Goal: Task Accomplishment & Management: Use online tool/utility

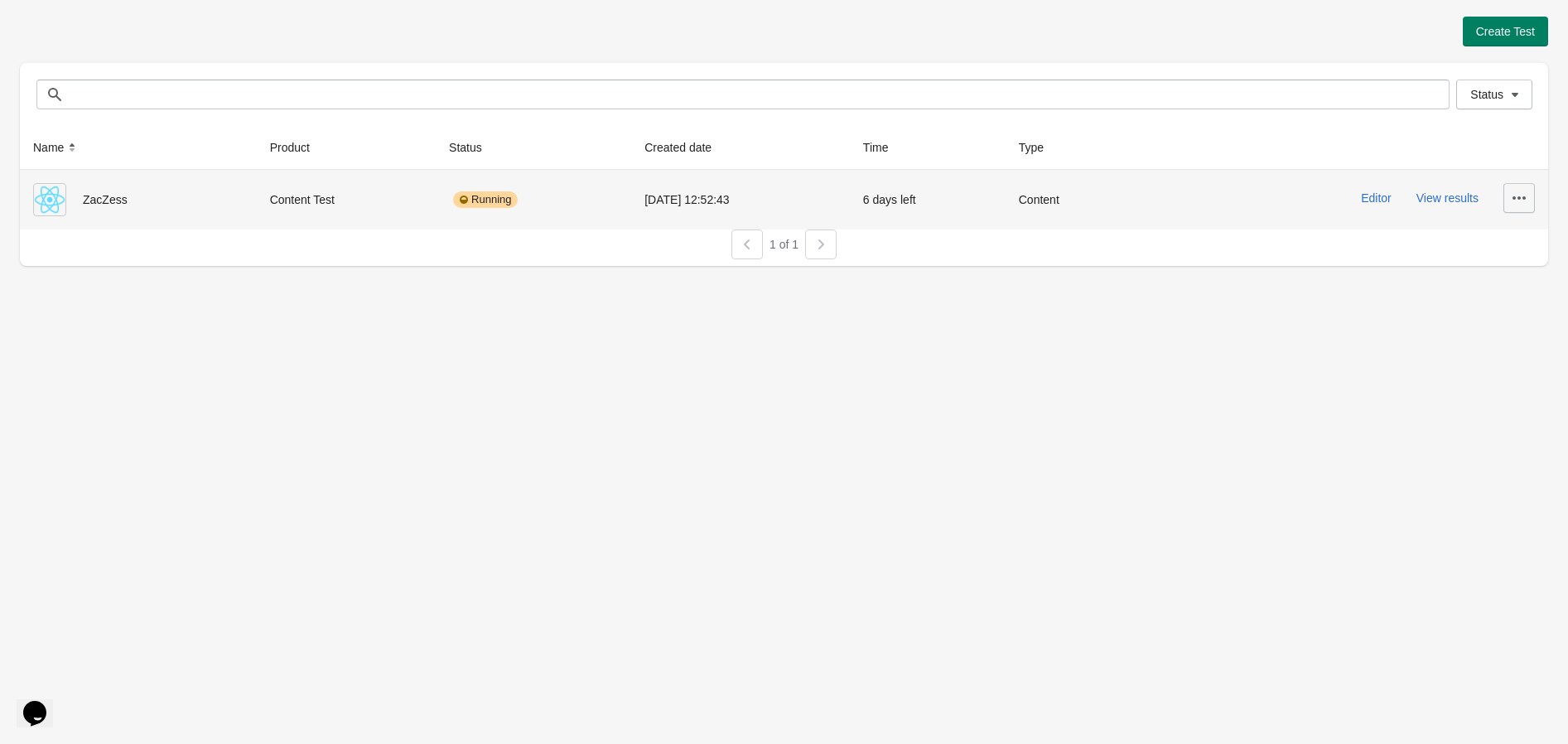
click at [1503, 194] on button "button" at bounding box center [1519, 198] width 31 height 30
click at [1437, 202] on button "View results" at bounding box center [1447, 198] width 62 height 13
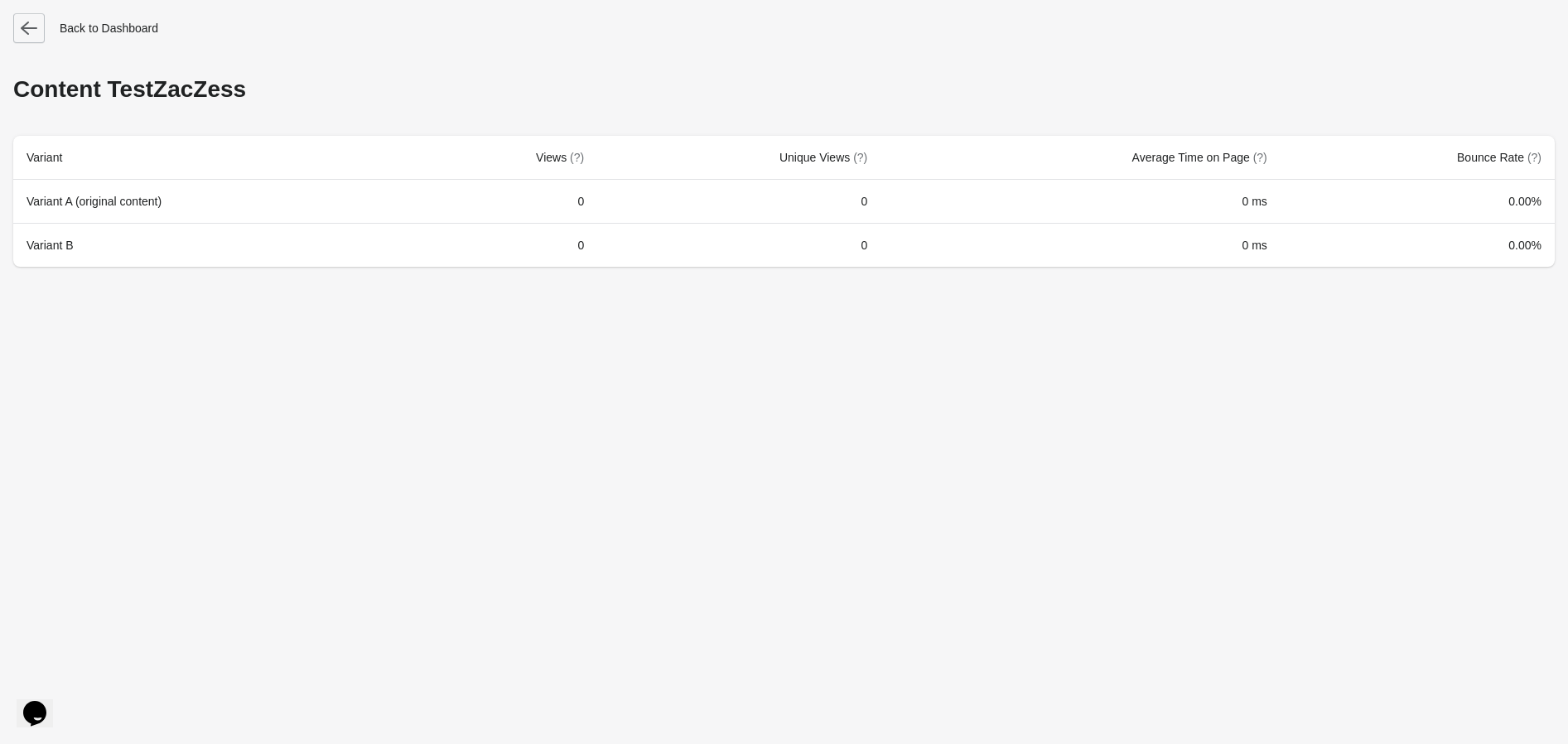
click at [23, 27] on icon "button" at bounding box center [29, 28] width 16 height 13
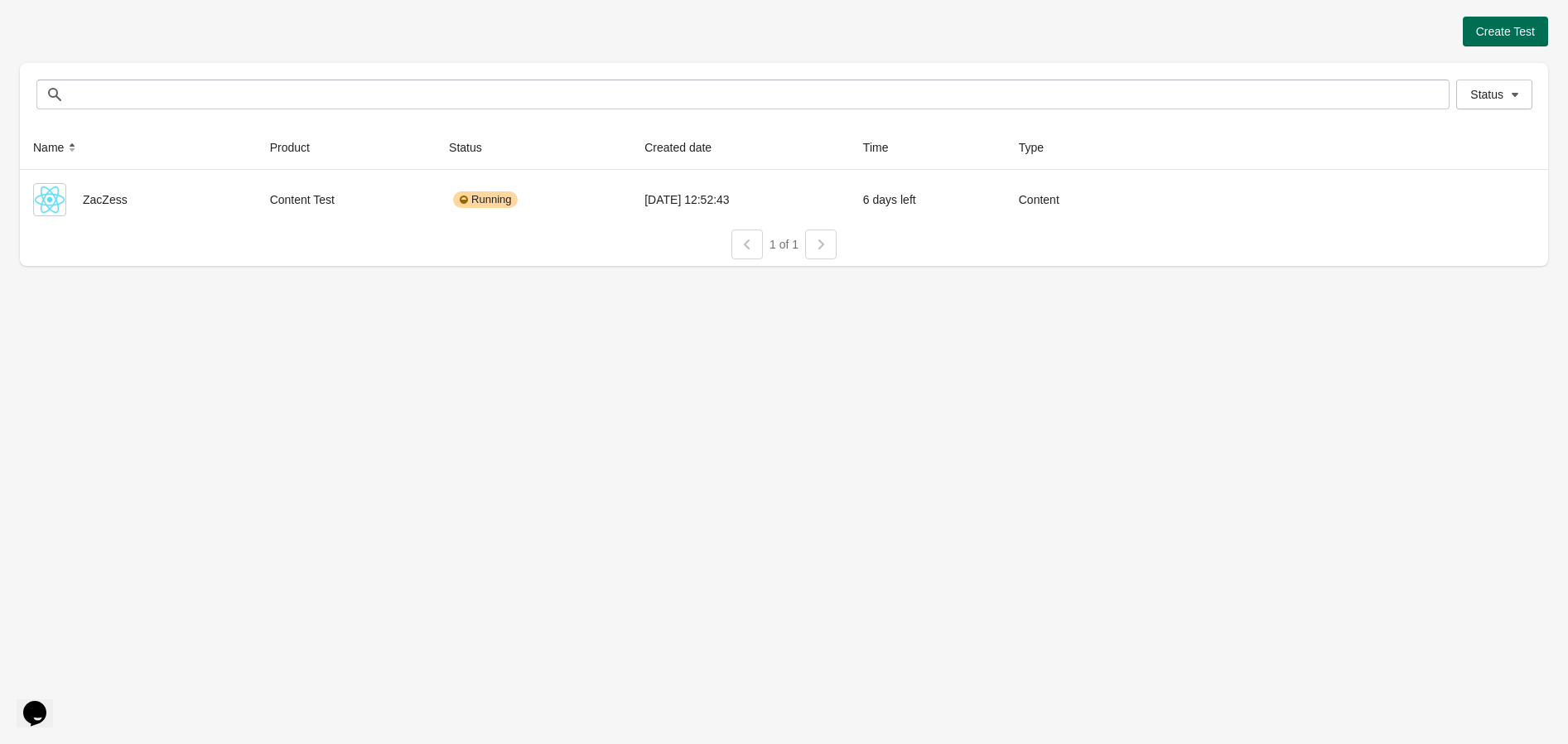
click at [1524, 19] on button "Create Test" at bounding box center [1505, 31] width 85 height 30
click at [1506, 30] on span "Create Test" at bounding box center [1504, 31] width 58 height 13
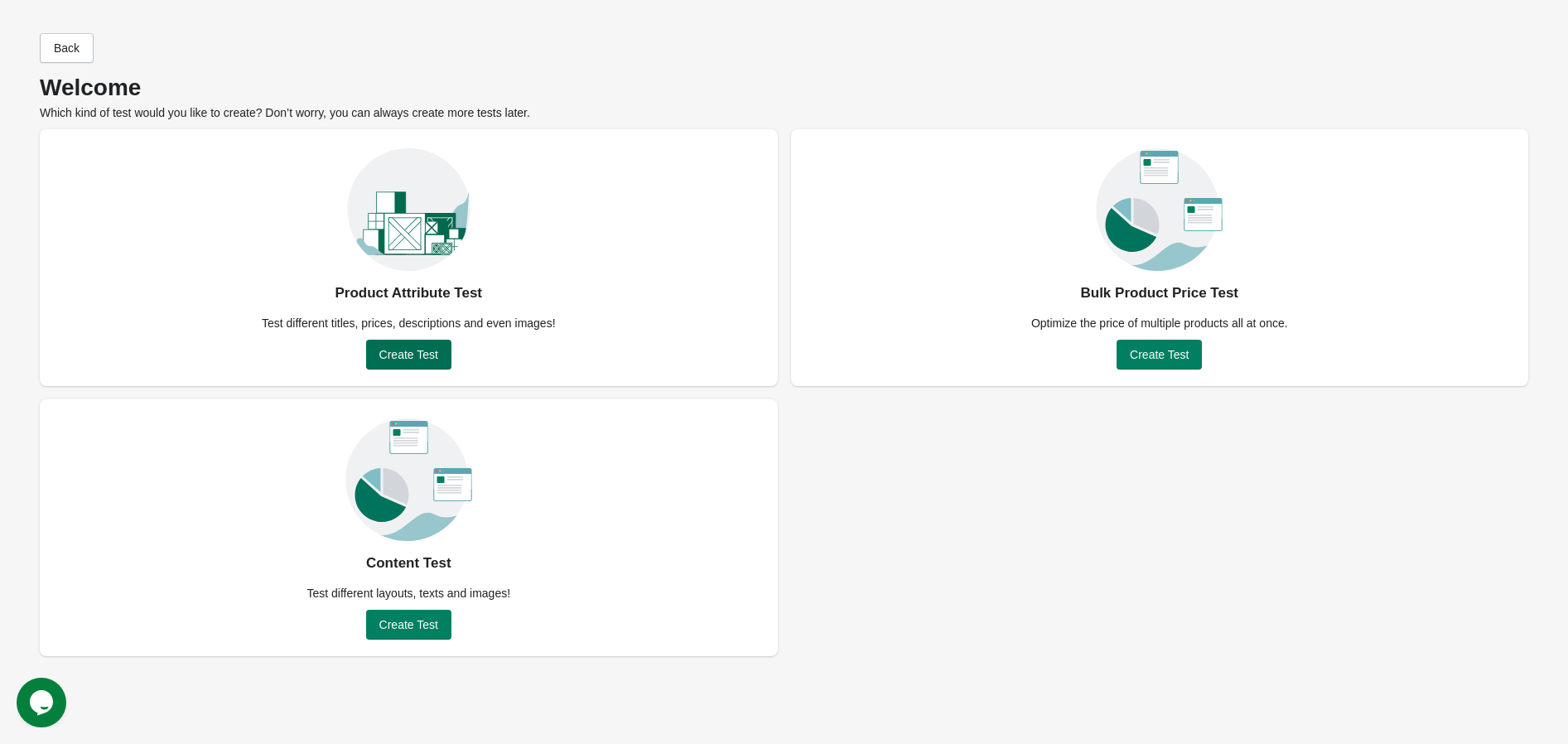
click at [425, 352] on span "Create Test" at bounding box center [408, 354] width 58 height 13
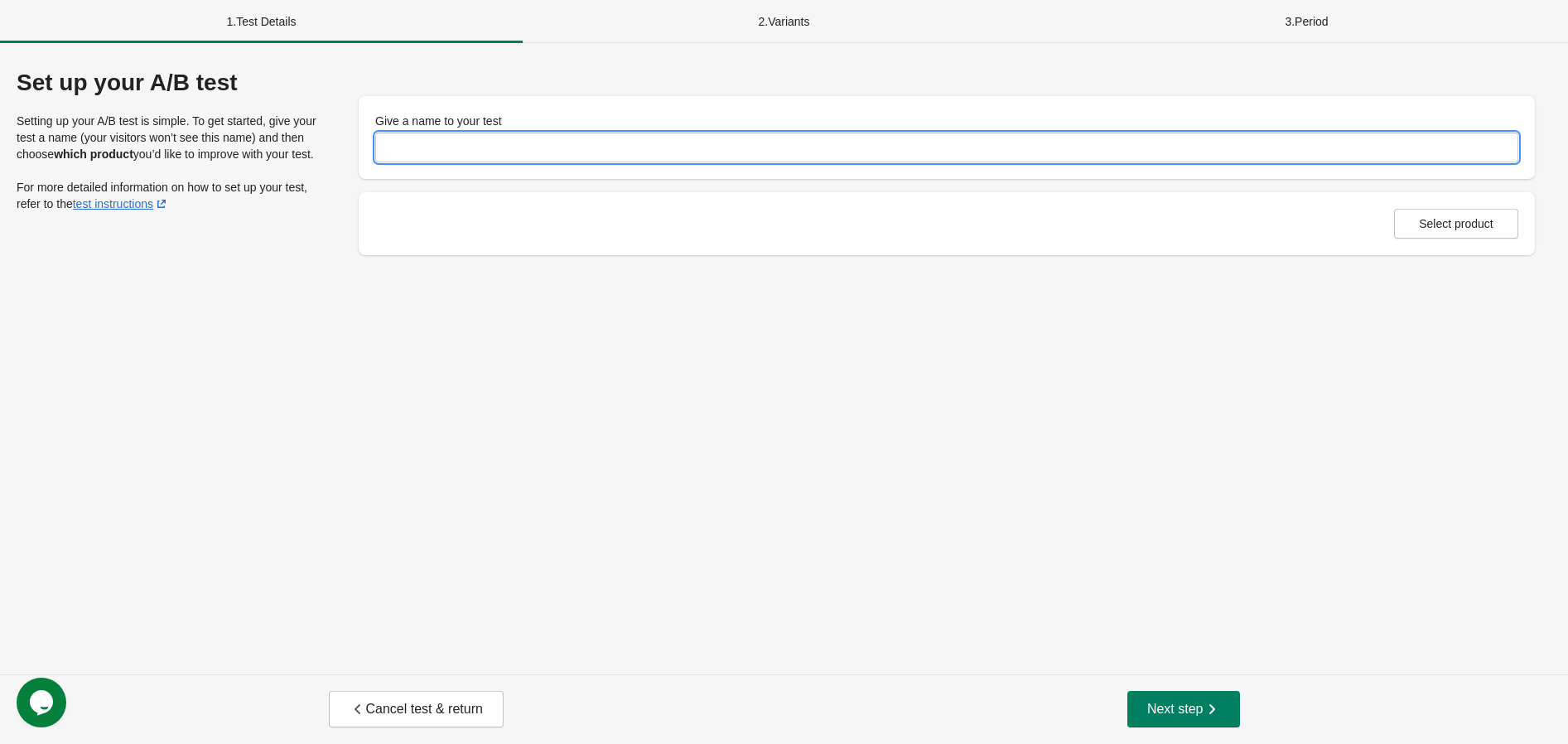
drag, startPoint x: 378, startPoint y: 144, endPoint x: 389, endPoint y: 148, distance: 11.7
click at [378, 144] on input "Give a name to your test" at bounding box center [946, 147] width 1143 height 30
type input "**********"
click at [1500, 217] on span "Select product" at bounding box center [1456, 223] width 96 height 13
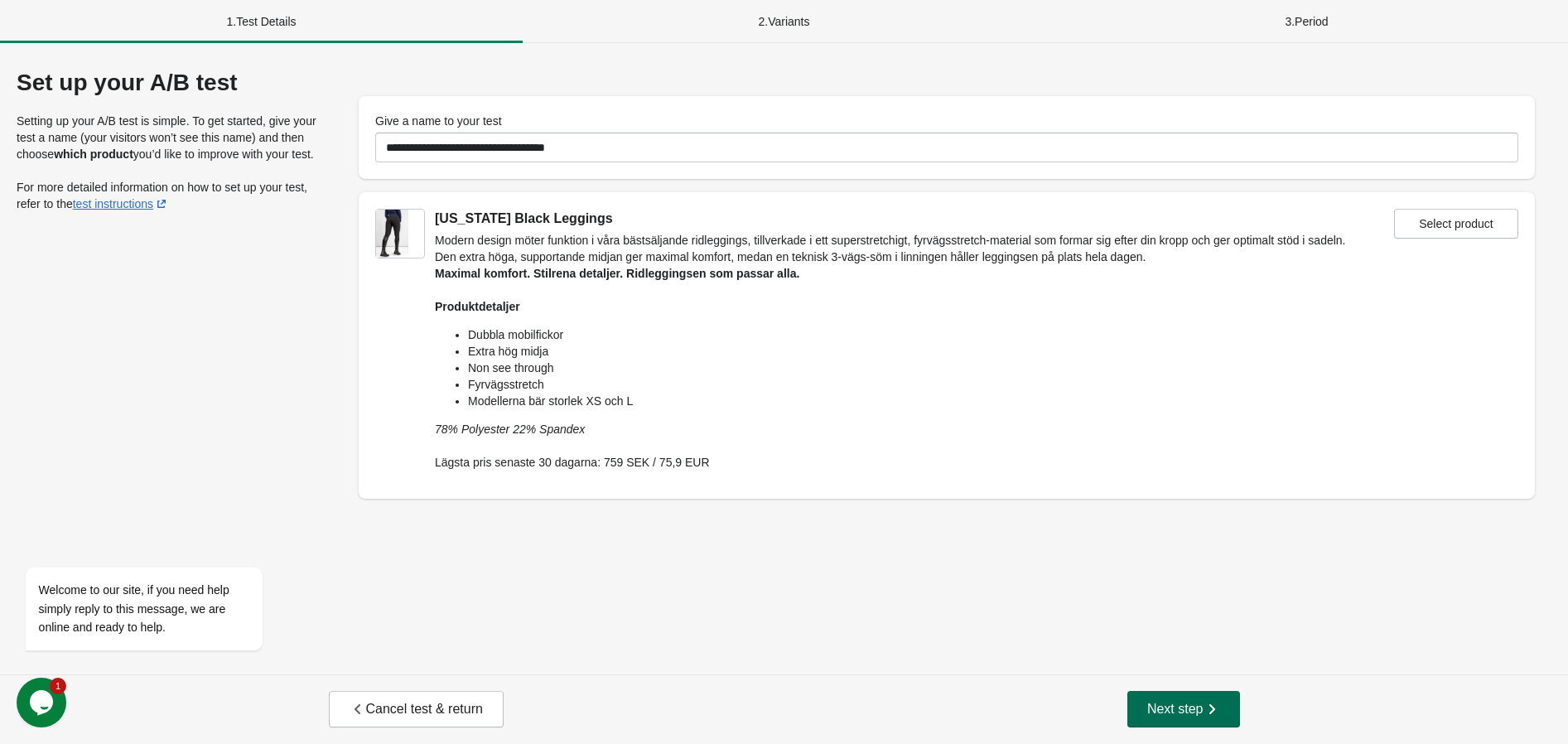
click at [1198, 710] on span "Next step" at bounding box center [1183, 709] width 73 height 16
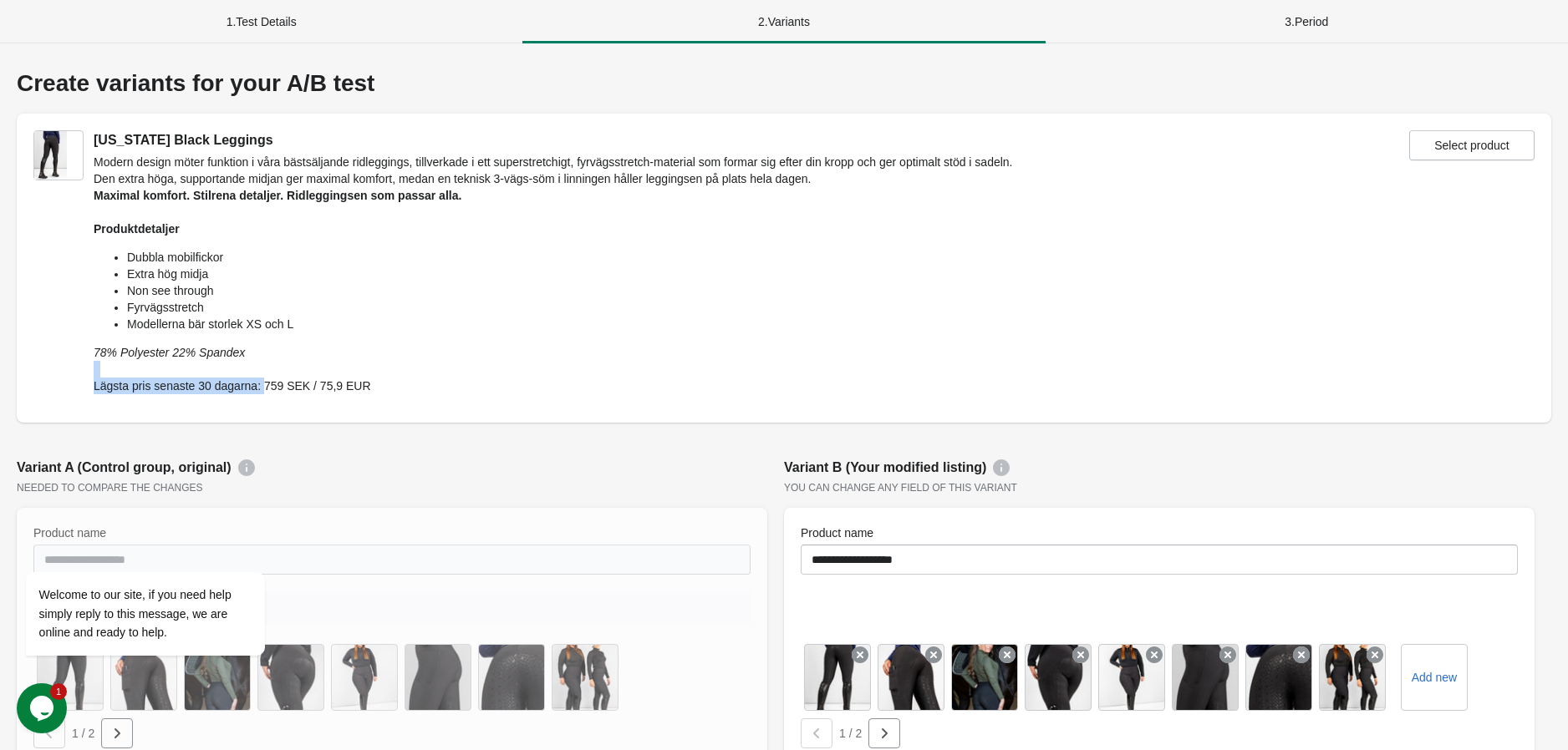
drag, startPoint x: 239, startPoint y: 336, endPoint x: 228, endPoint y: 319, distance: 20.2
click at [246, 381] on div "Modern design möter funktion i våra bästsäljande ridleggings, tillverkade i ett…" at bounding box center [553, 273] width 919 height 240
drag, startPoint x: 226, startPoint y: 312, endPoint x: 326, endPoint y: 346, distance: 105.6
click at [258, 339] on div "Modern design möter funktion i våra bästsäljande ridleggings, tillverkade i ett…" at bounding box center [553, 273] width 919 height 240
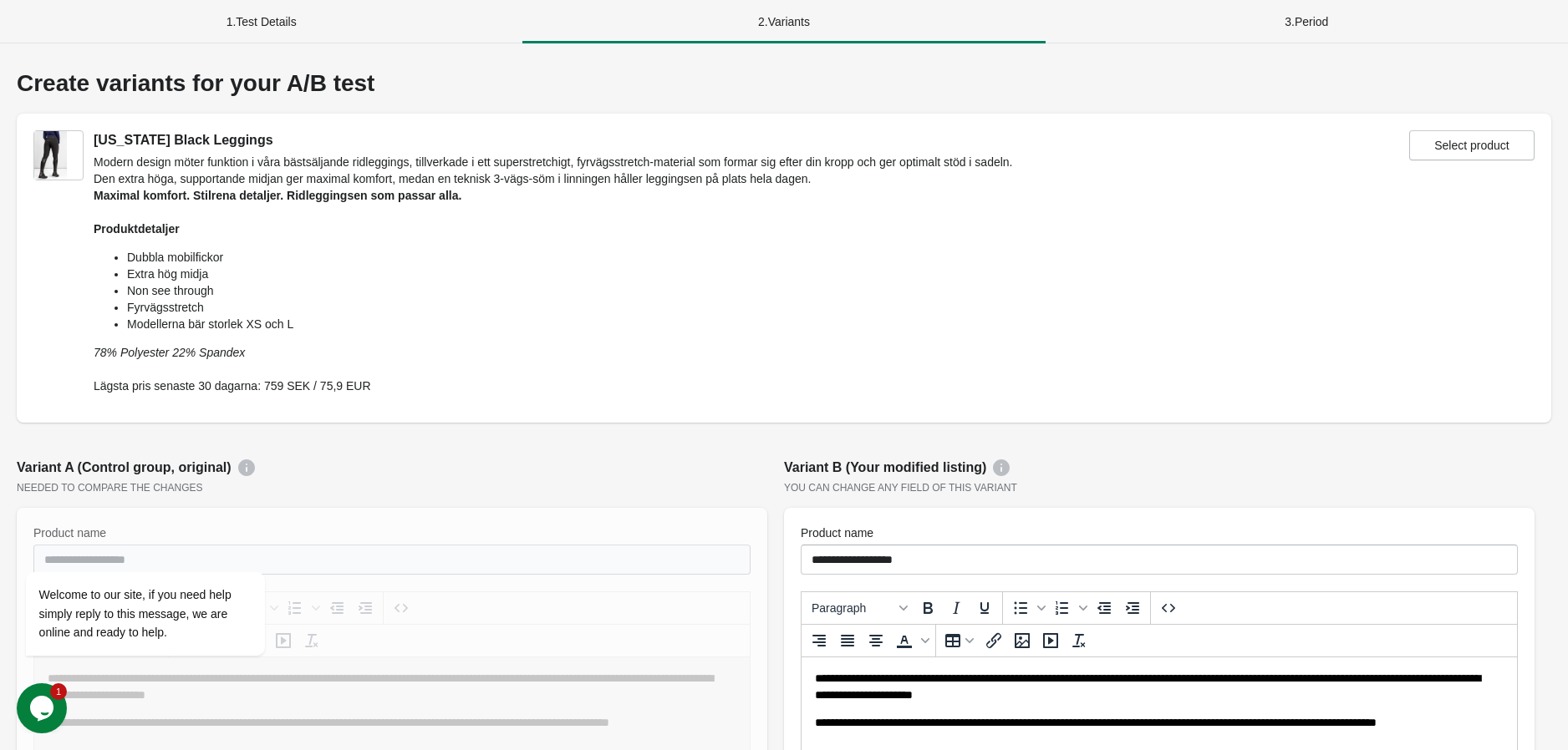
click at [433, 378] on p "Lägsta pris senaste 30 dagarna: 759 SEK / 75,9 EUR" at bounding box center [553, 385] width 919 height 16
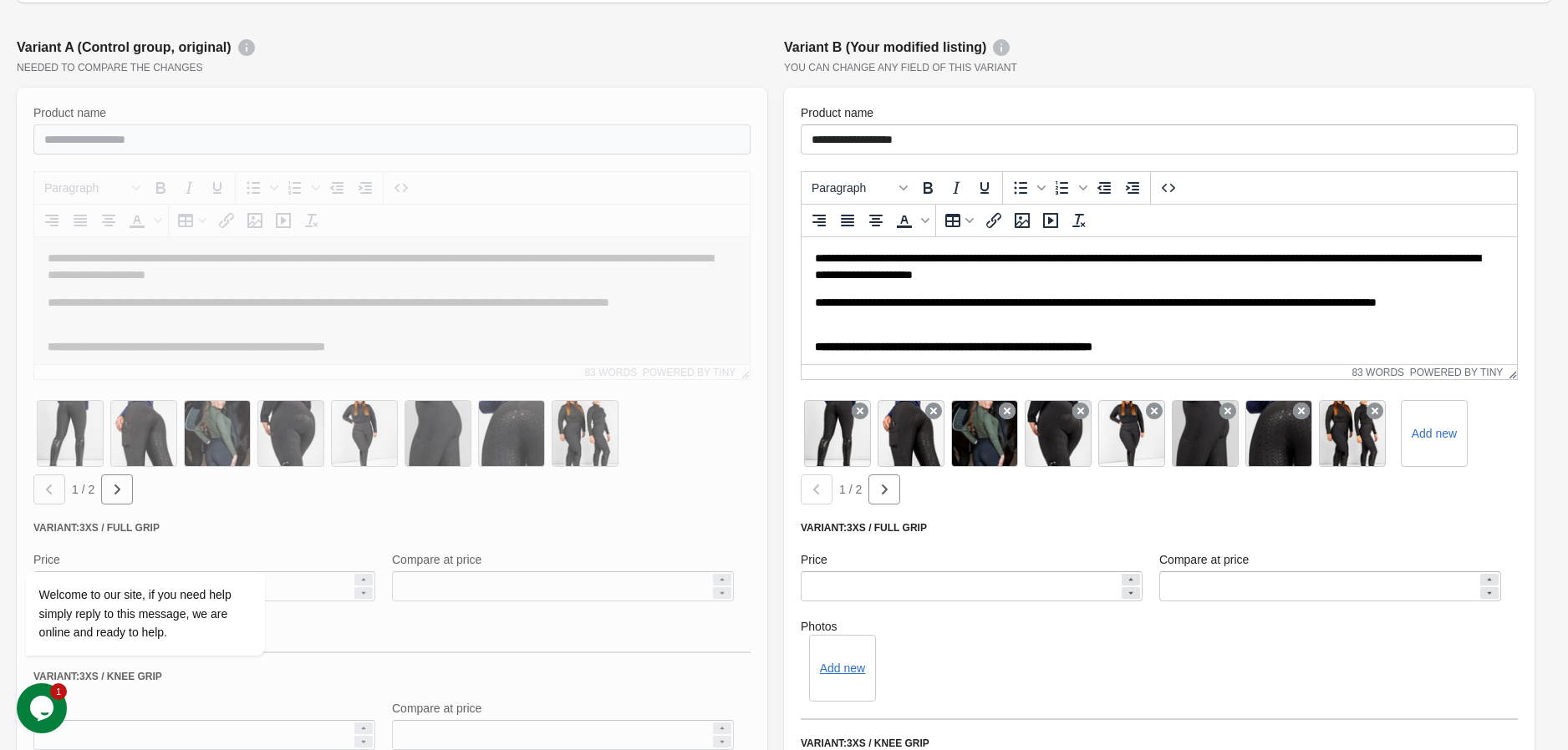
scroll to position [463, 0]
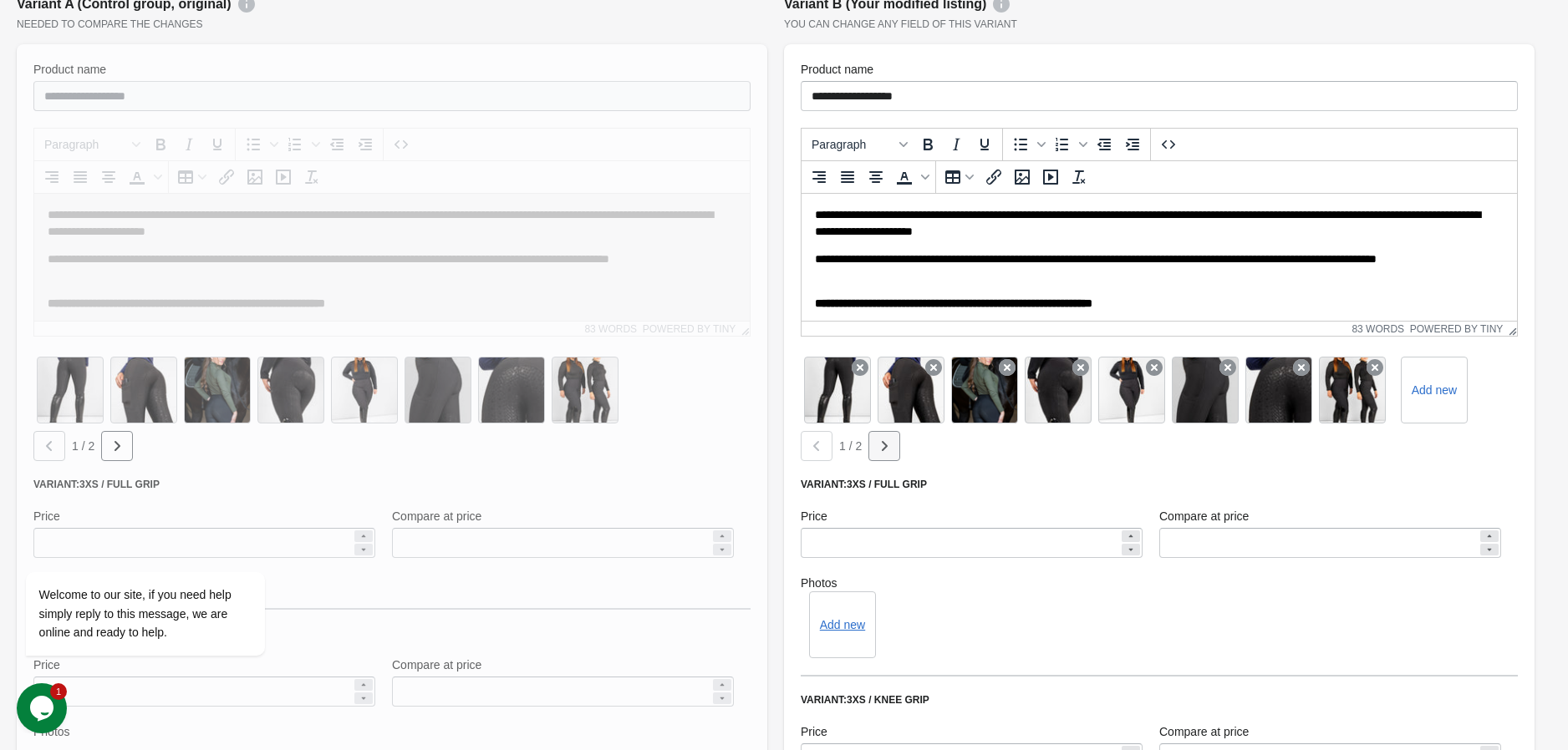
click at [125, 445] on icon "button" at bounding box center [117, 446] width 16 height 16
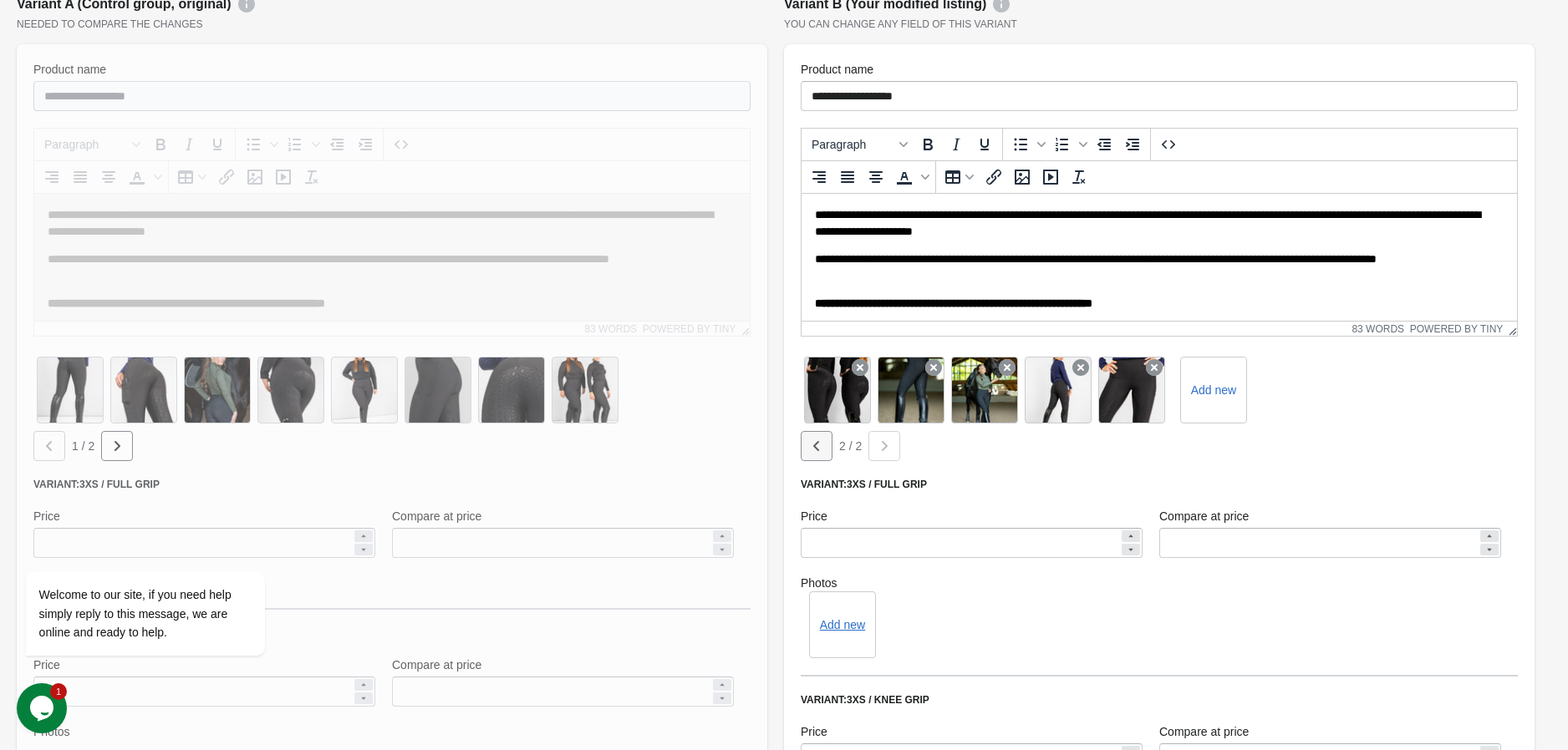
click at [58, 443] on icon "button" at bounding box center [49, 446] width 16 height 16
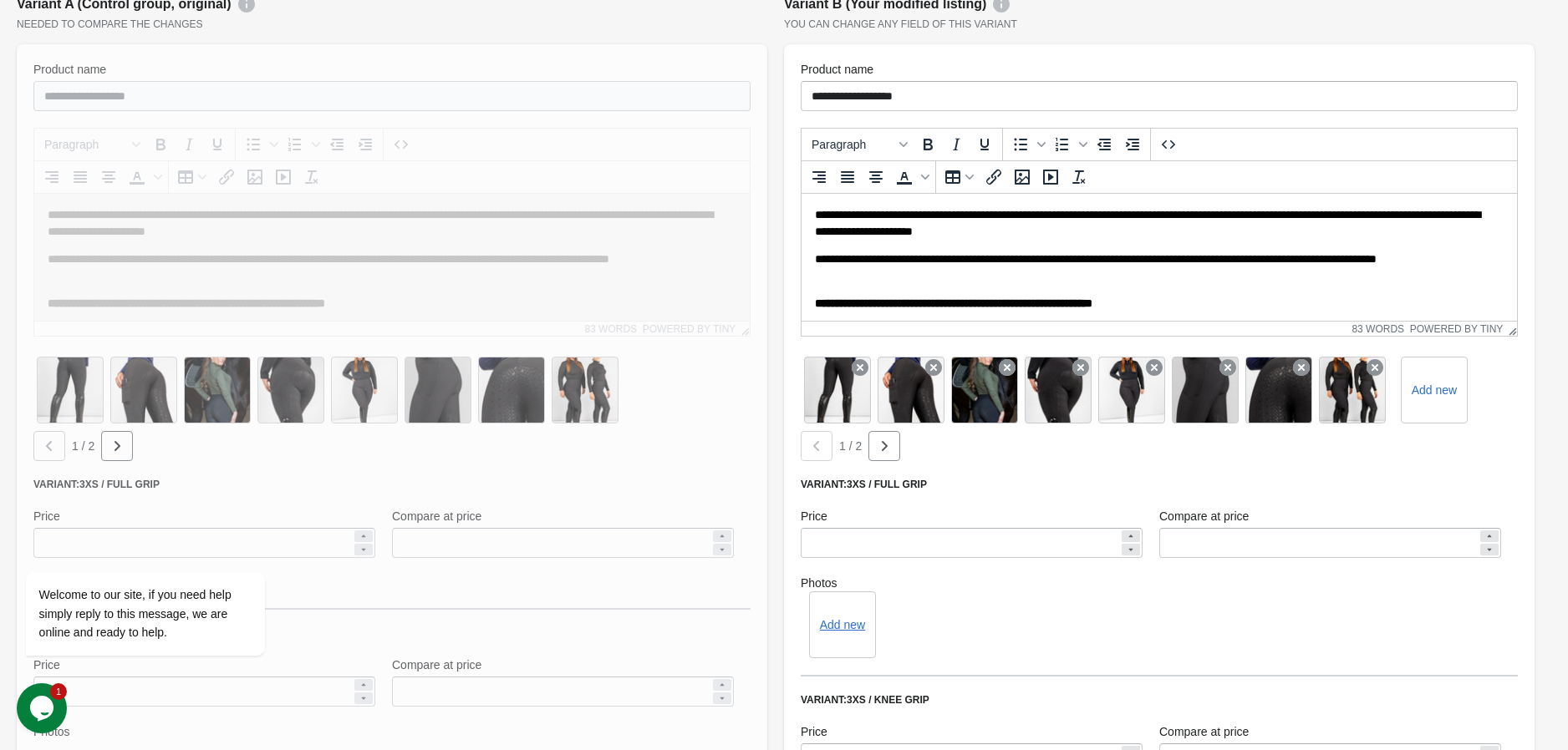
click at [1426, 478] on div "Variant: 3XS / Full grip" at bounding box center [1159, 484] width 717 height 14
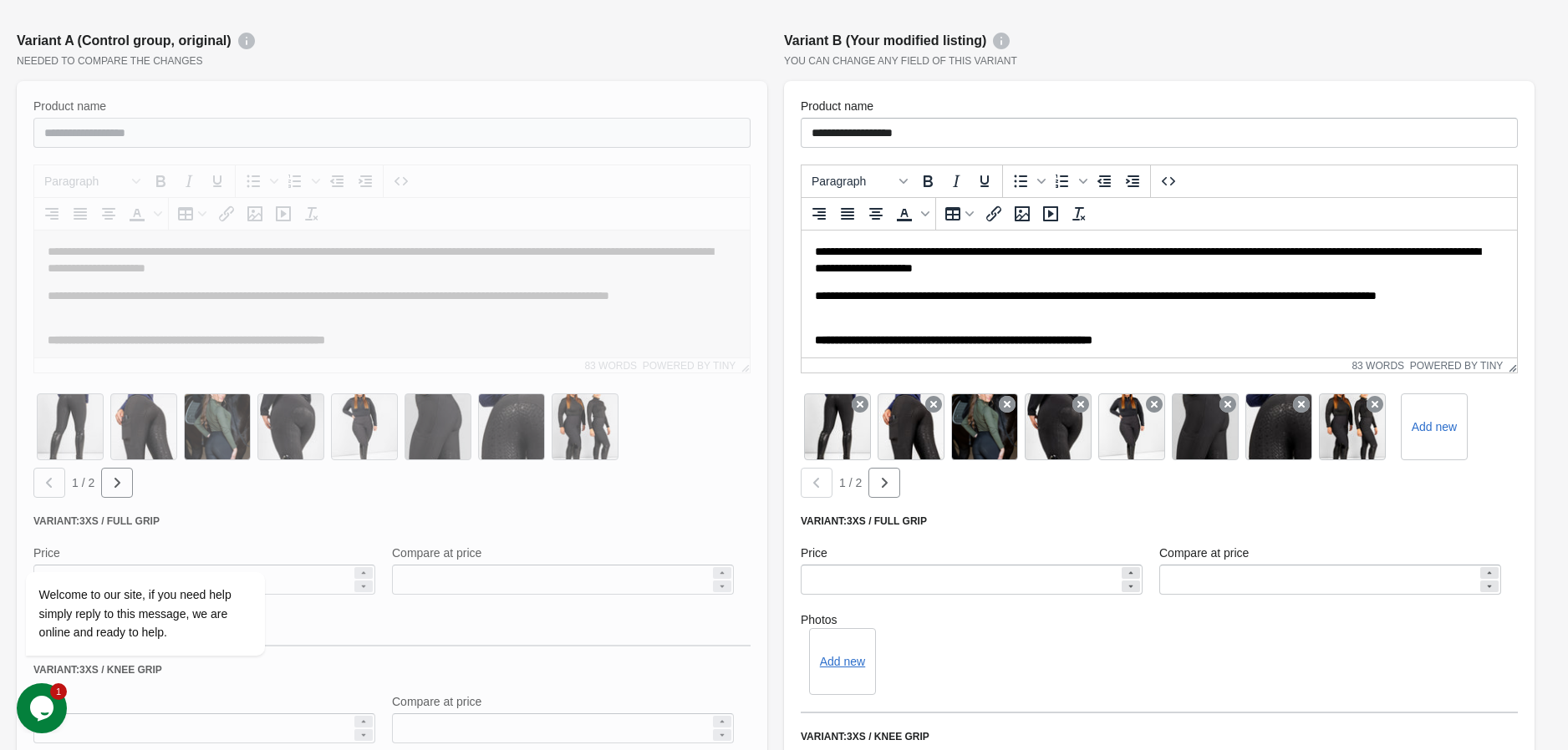
scroll to position [394, 0]
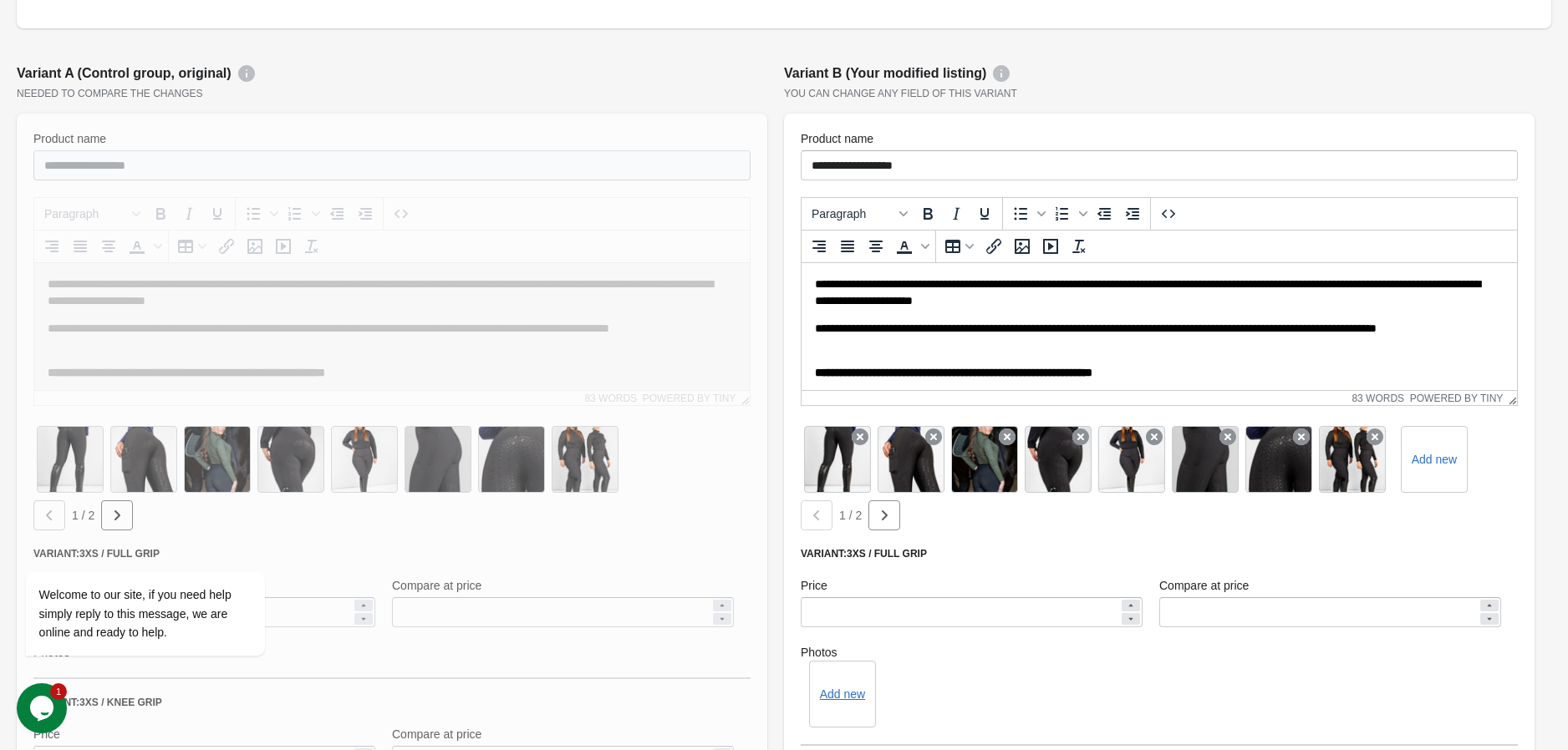
click at [1153, 695] on div "Add new" at bounding box center [1159, 695] width 717 height 67
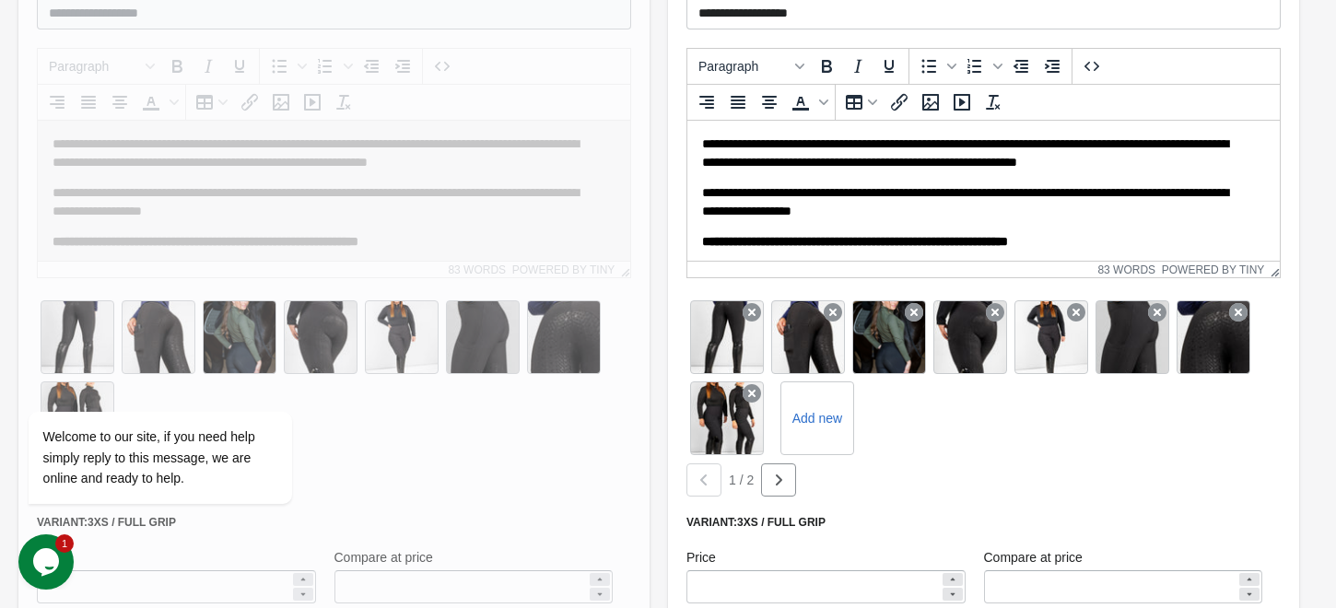
scroll to position [0, 0]
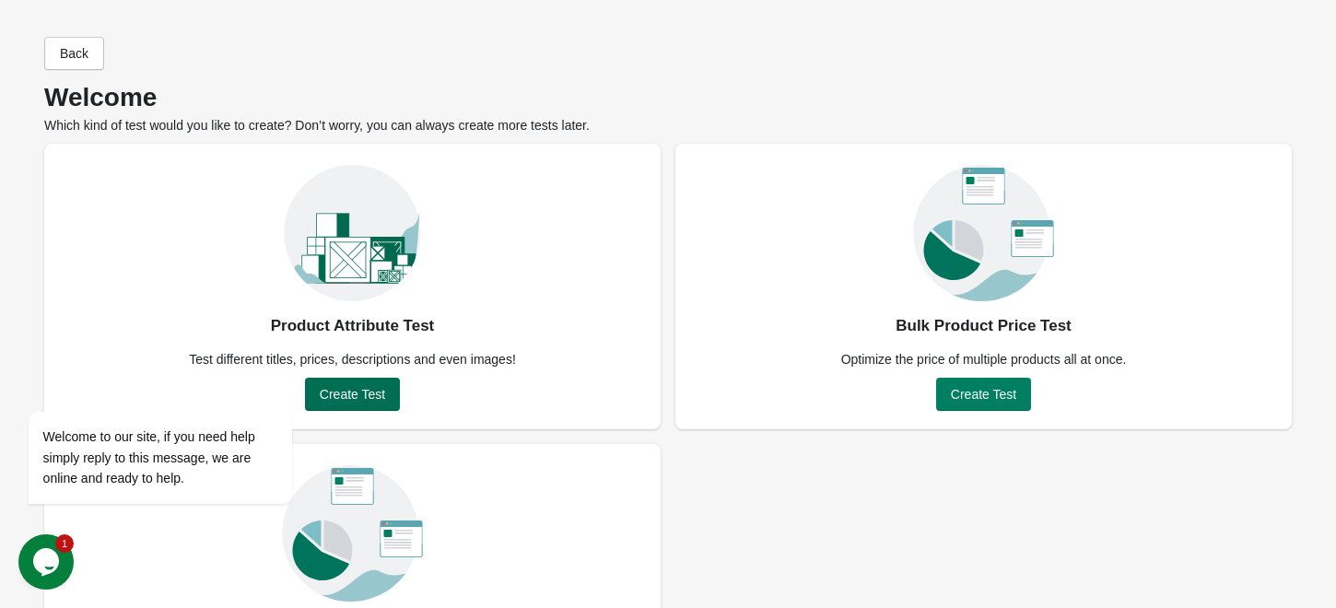
click at [354, 395] on span "Create Test" at bounding box center [352, 394] width 65 height 15
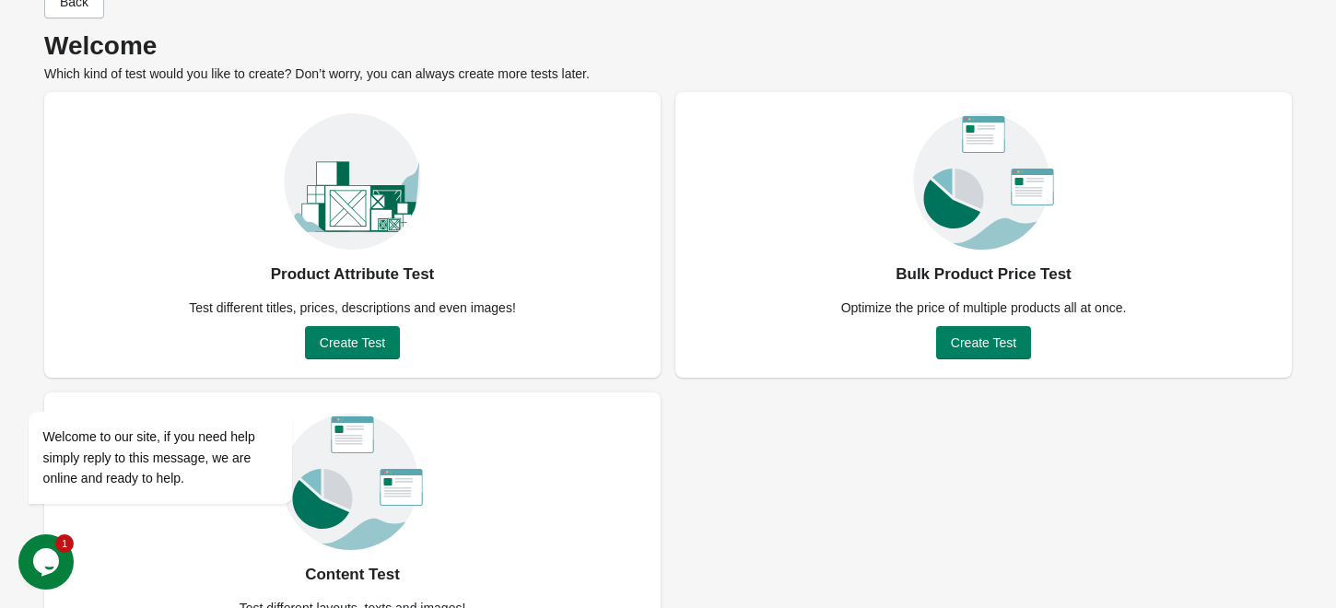
scroll to position [135, 0]
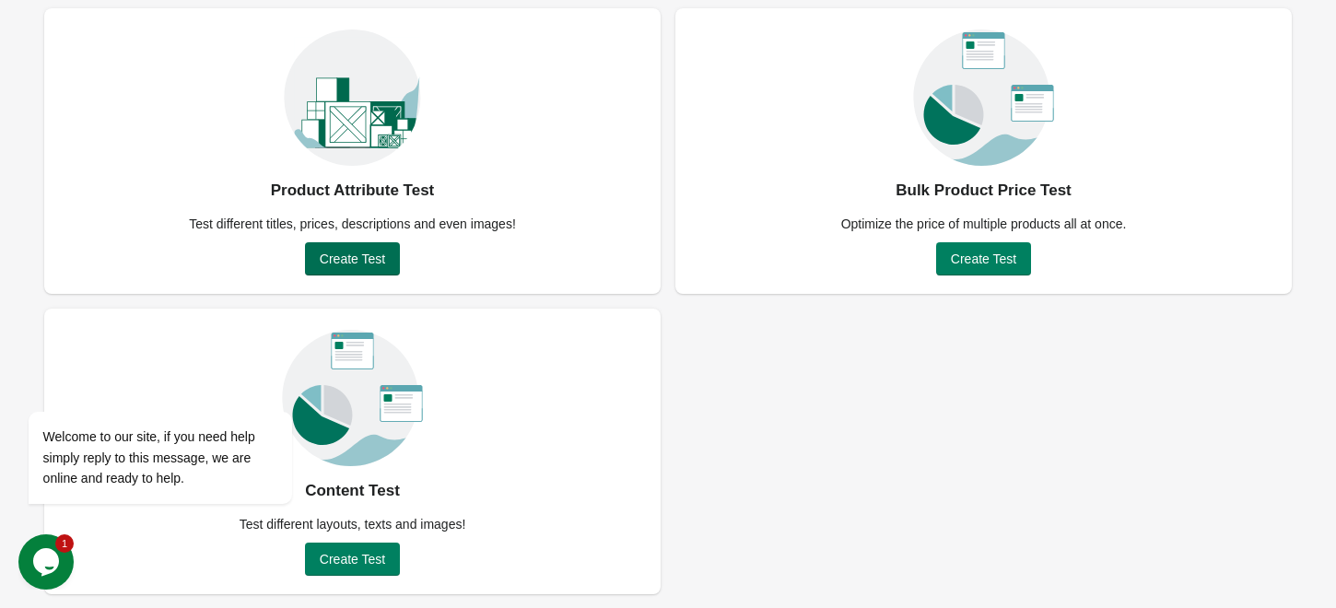
click at [356, 256] on span "Create Test" at bounding box center [352, 258] width 65 height 15
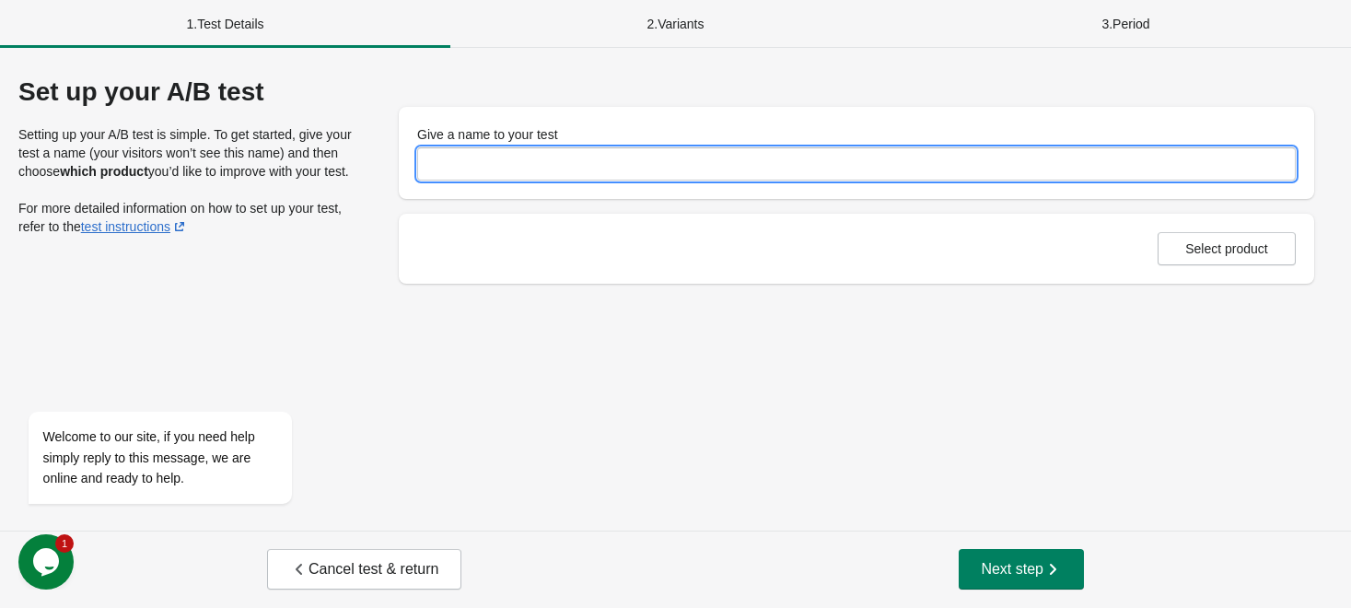
click at [531, 178] on input "Give a name to your test" at bounding box center [856, 163] width 879 height 33
type input "*"
click at [501, 163] on input "**********" at bounding box center [856, 163] width 879 height 33
type input "**********"
click at [1250, 246] on span "Select product" at bounding box center [1227, 248] width 83 height 15
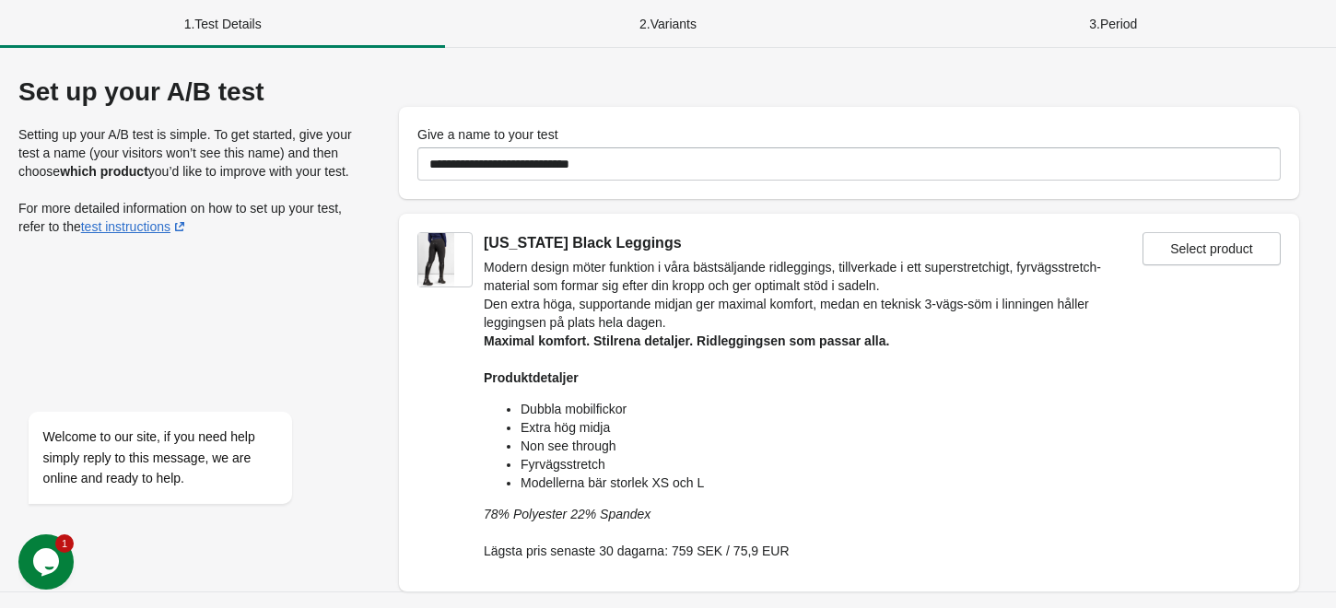
scroll to position [60, 0]
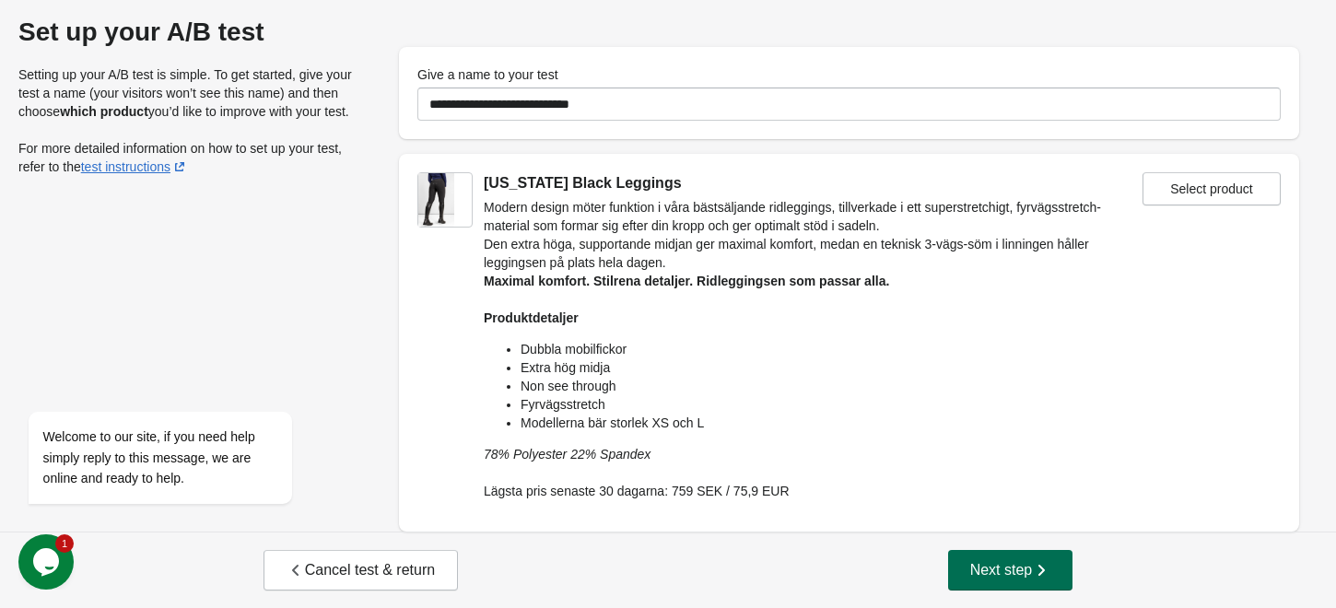
click at [1023, 563] on span "Next step" at bounding box center [1010, 570] width 81 height 18
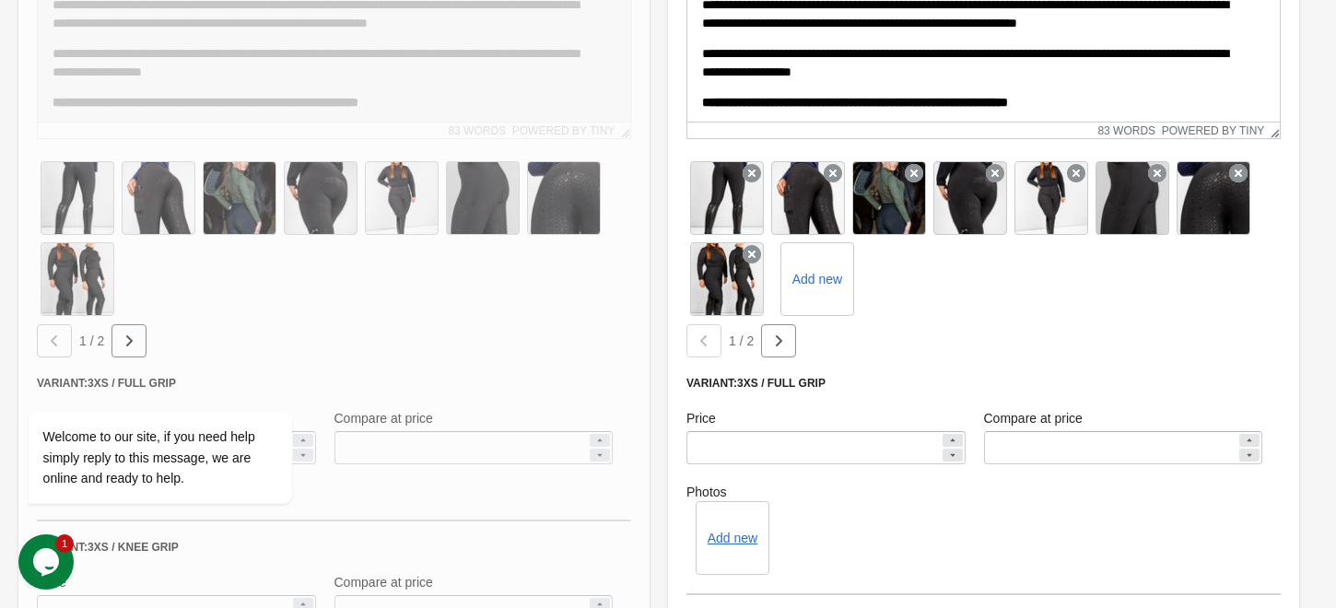
scroll to position [744, 0]
click at [413, 204] on div at bounding box center [333, 367] width 631 height 1103
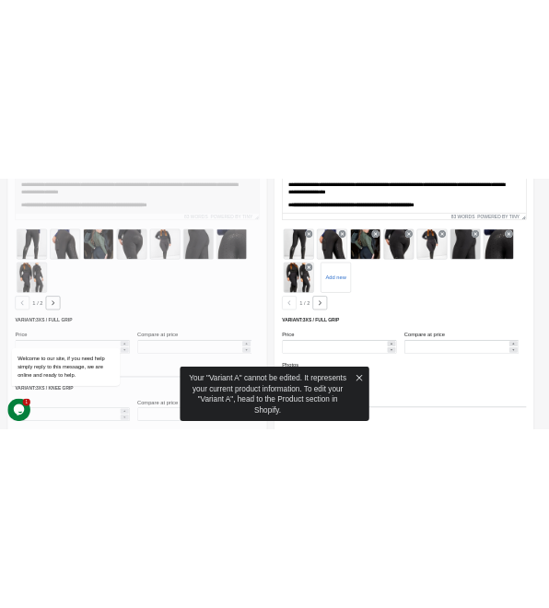
scroll to position [784, 0]
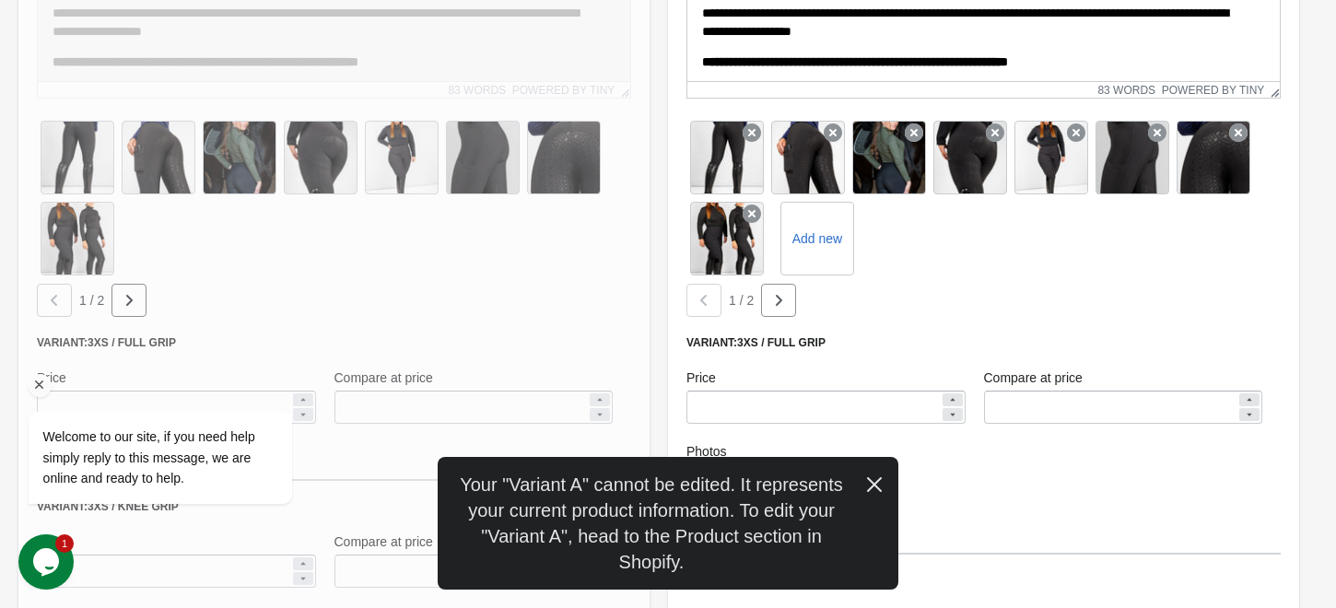
click at [127, 299] on div "Welcome to our site, if you need help simply reply to this message, we are onli…" at bounding box center [184, 381] width 332 height 280
click at [134, 293] on div "Welcome to our site, if you need help simply reply to this message, we are onli…" at bounding box center [184, 381] width 332 height 280
click at [39, 387] on icon "Chat attention grabber" at bounding box center [39, 385] width 17 height 17
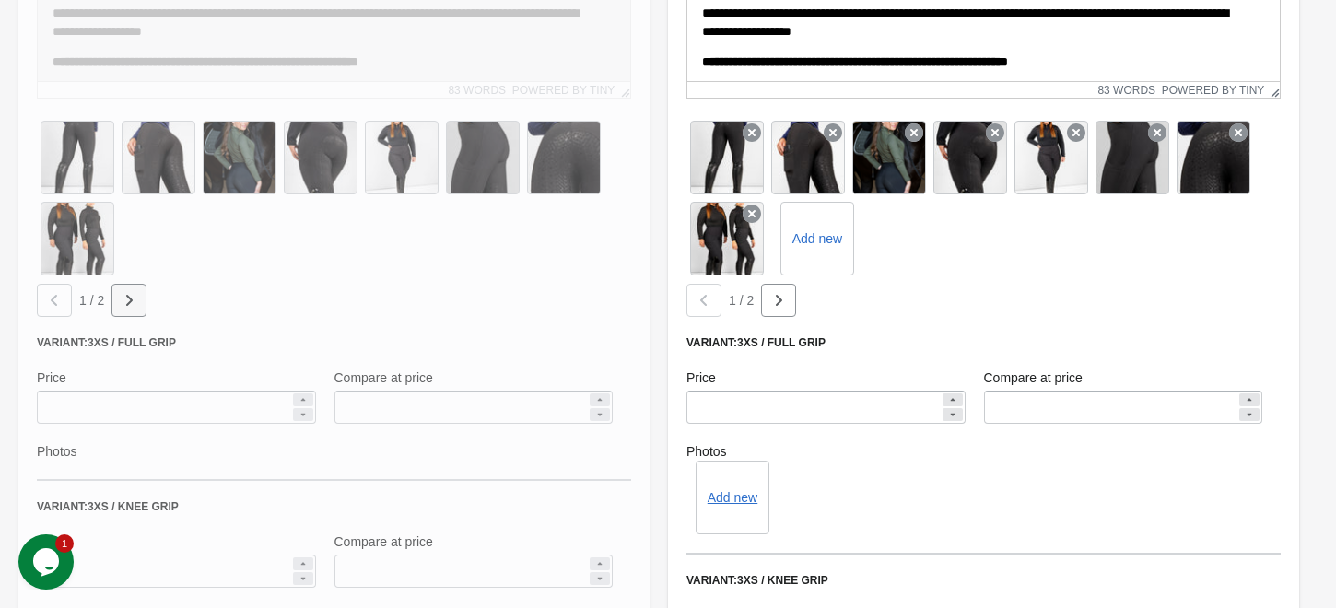
click at [126, 293] on icon "button" at bounding box center [129, 300] width 18 height 18
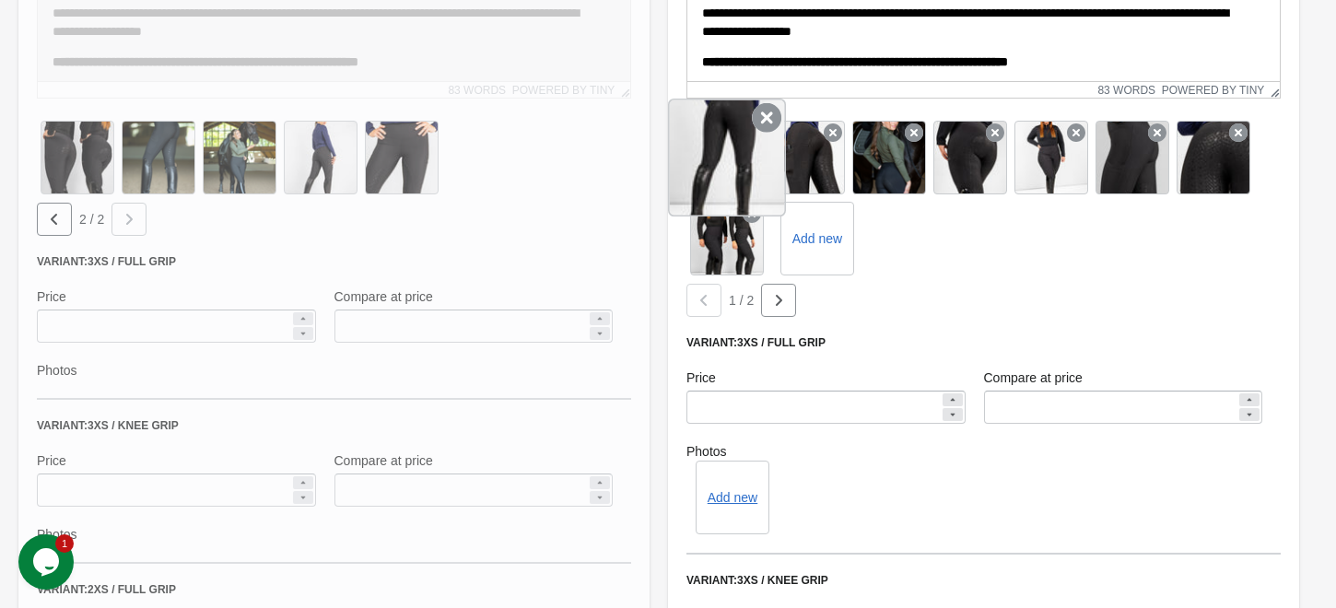
click at [759, 128] on icon at bounding box center [766, 117] width 29 height 29
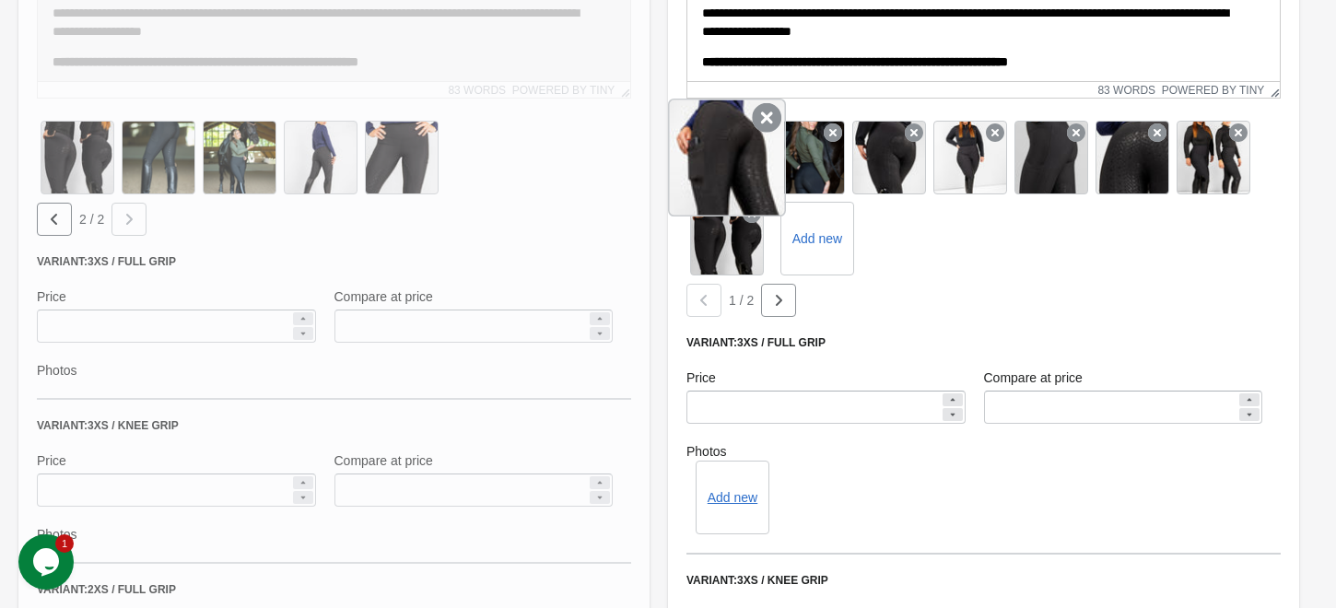
click at [759, 121] on icon at bounding box center [766, 117] width 29 height 29
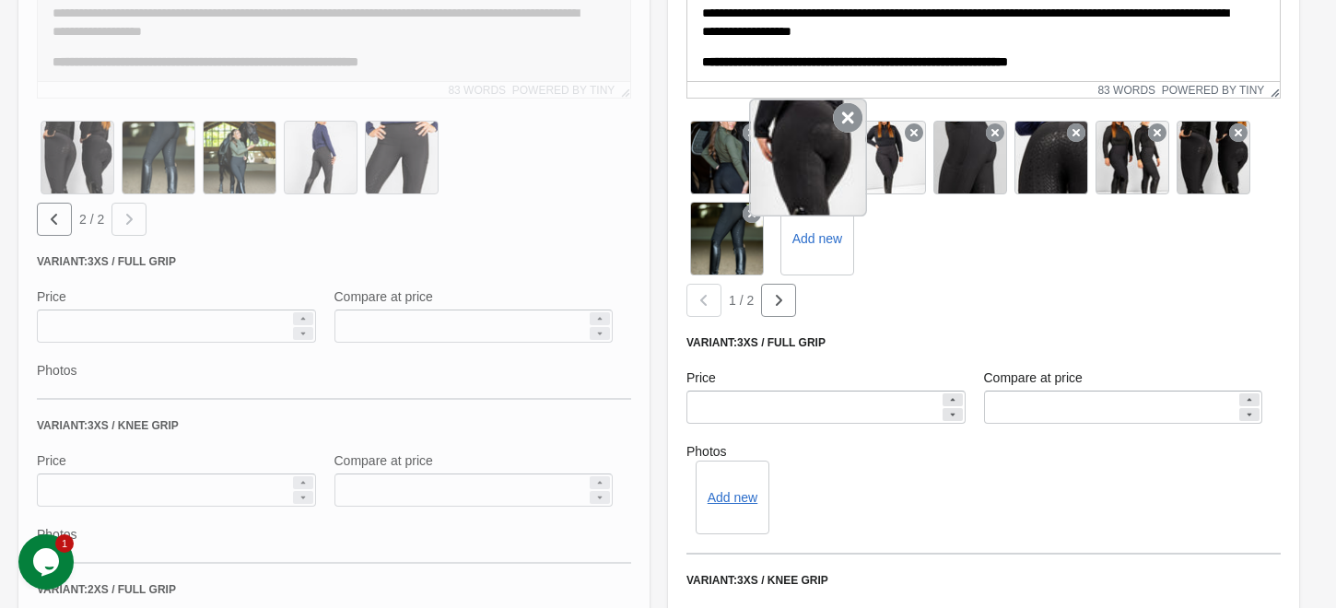
click at [838, 123] on icon at bounding box center [847, 117] width 29 height 29
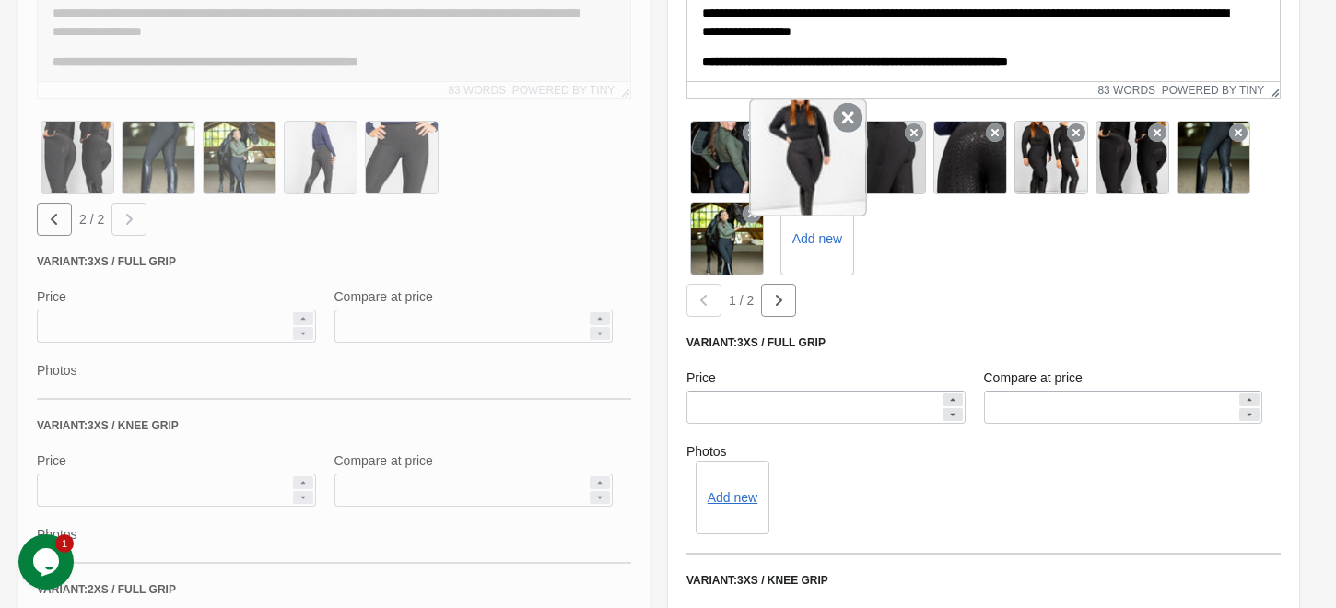
click at [843, 122] on icon at bounding box center [847, 117] width 29 height 29
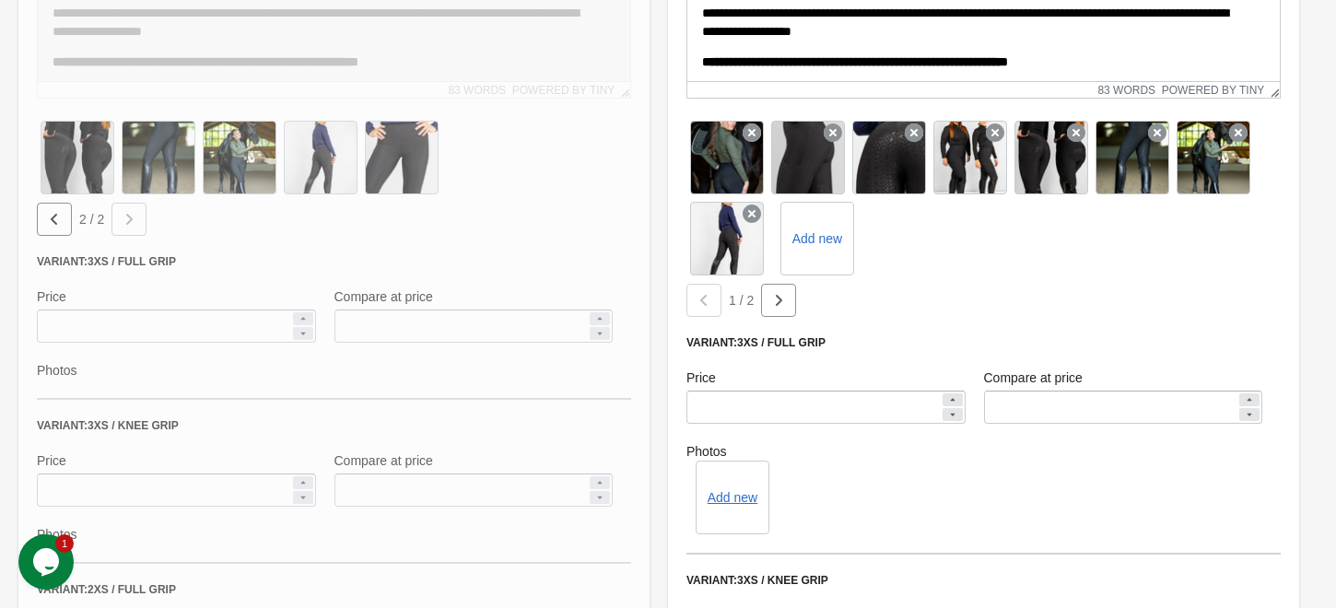
click at [842, 123] on icon at bounding box center [833, 132] width 18 height 18
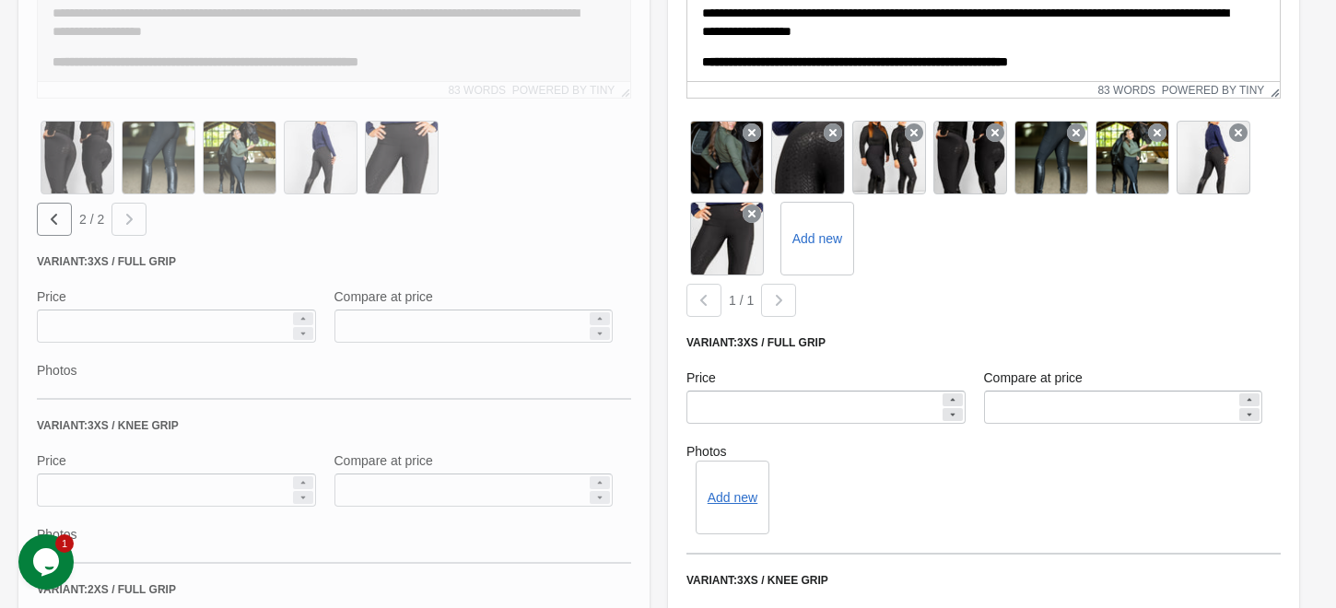
click at [842, 123] on icon at bounding box center [833, 132] width 18 height 18
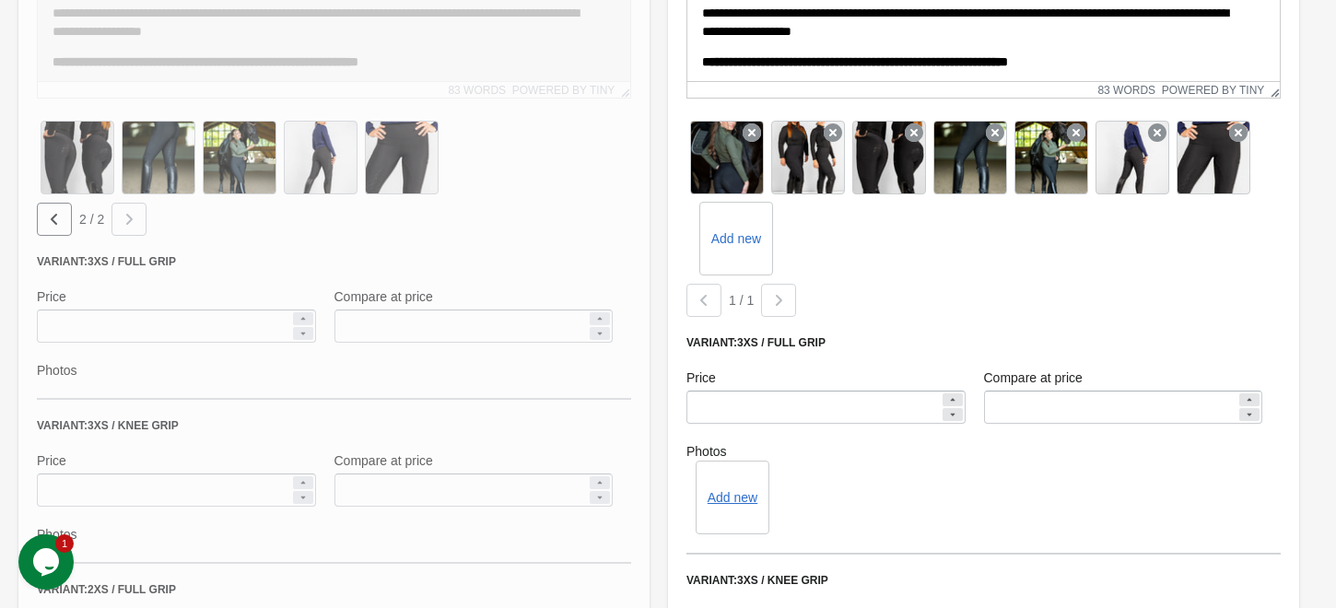
click at [842, 123] on icon at bounding box center [833, 132] width 18 height 18
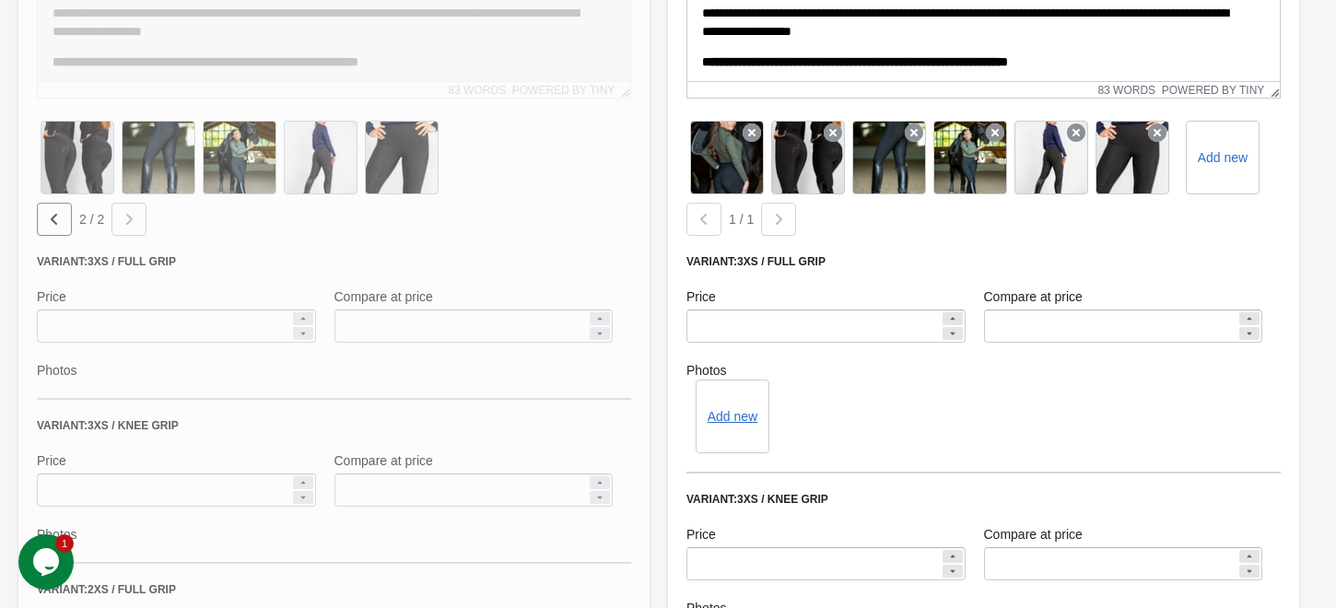
click at [842, 123] on icon at bounding box center [833, 132] width 18 height 18
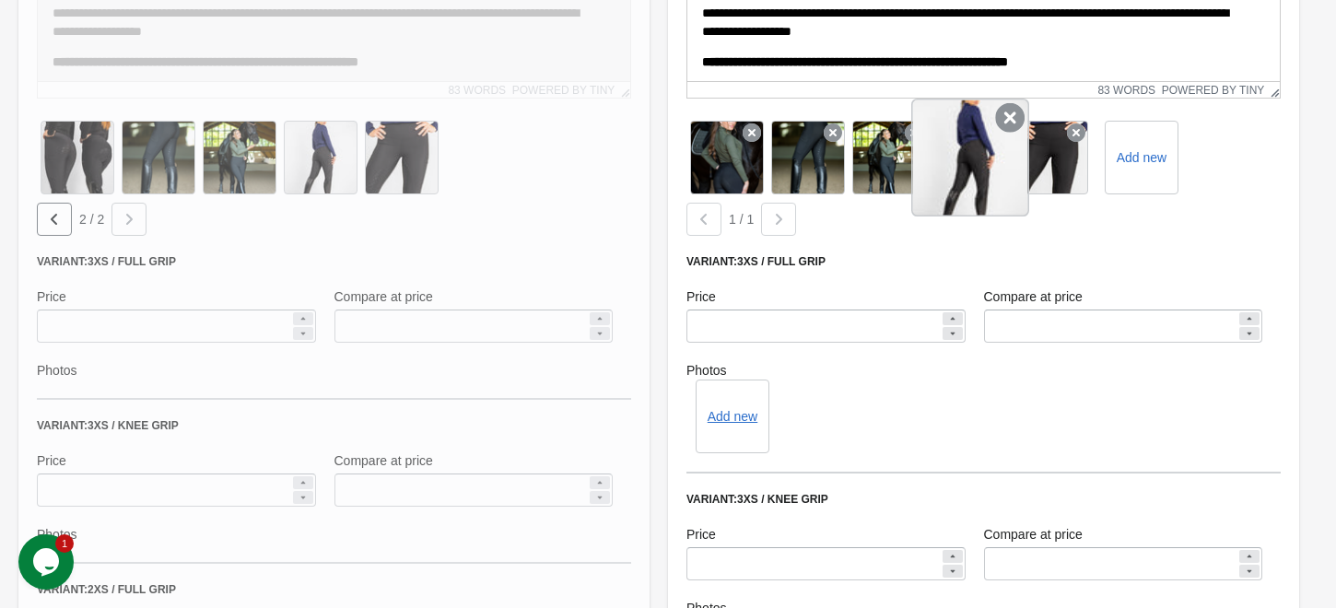
click at [999, 115] on icon at bounding box center [1009, 117] width 29 height 29
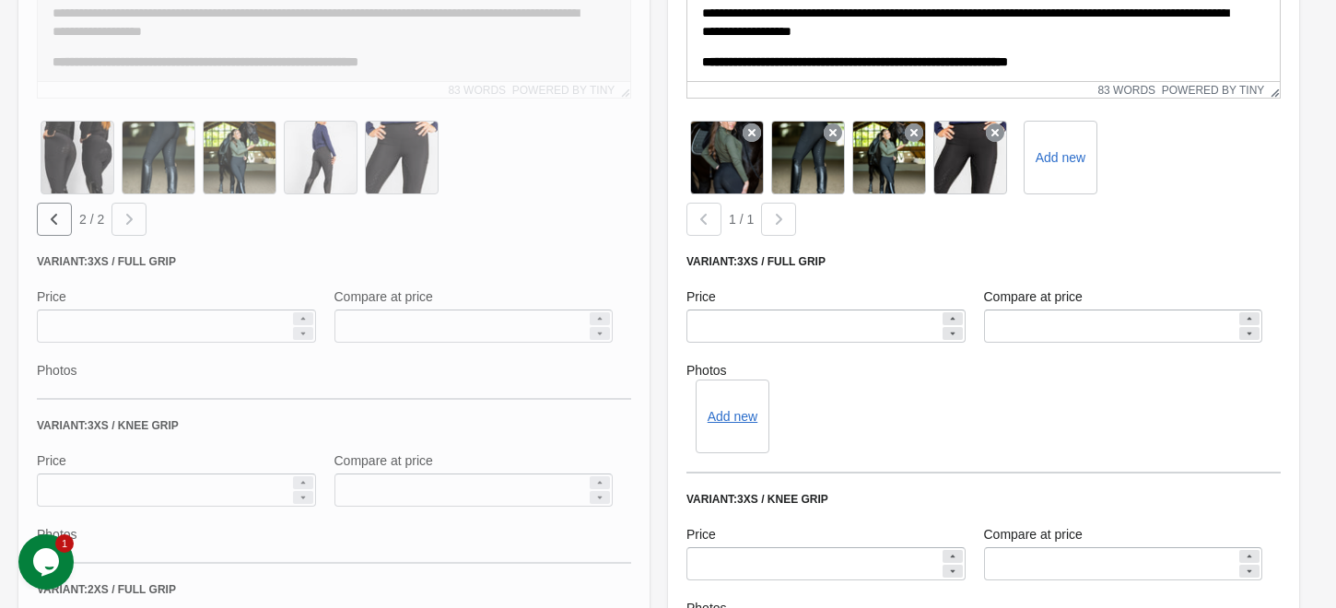
click at [999, 115] on div "**********" at bounding box center [983, 397] width 631 height 1243
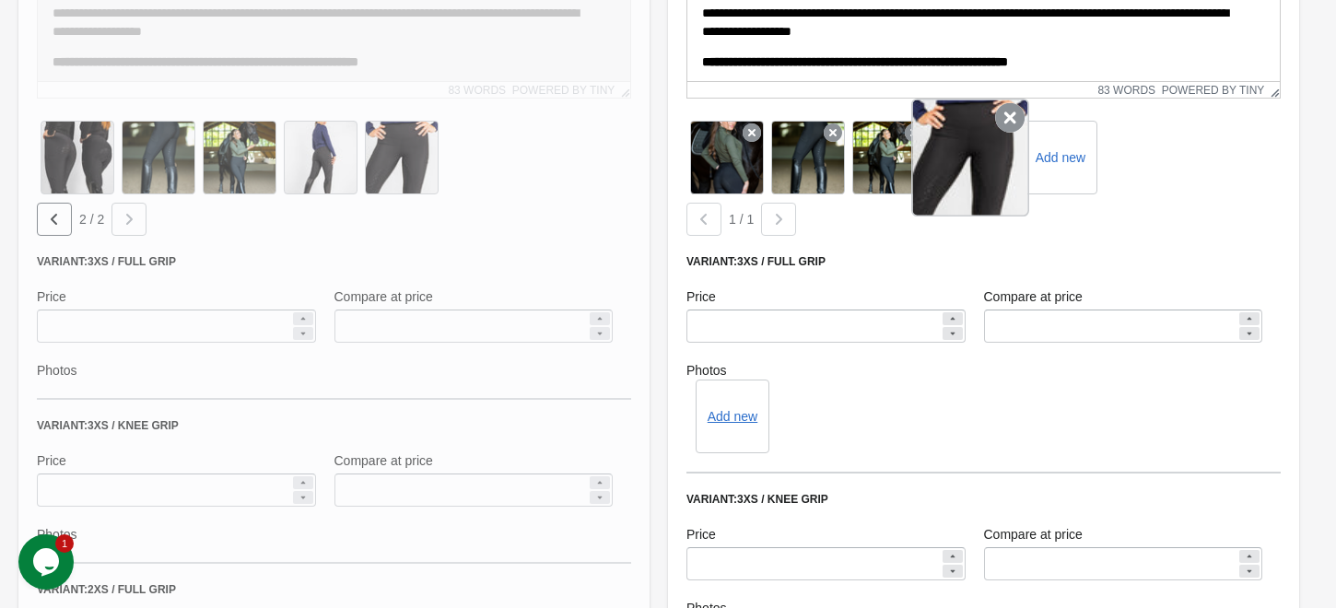
click at [994, 129] on div at bounding box center [970, 158] width 118 height 118
click at [1005, 117] on icon at bounding box center [1009, 117] width 29 height 29
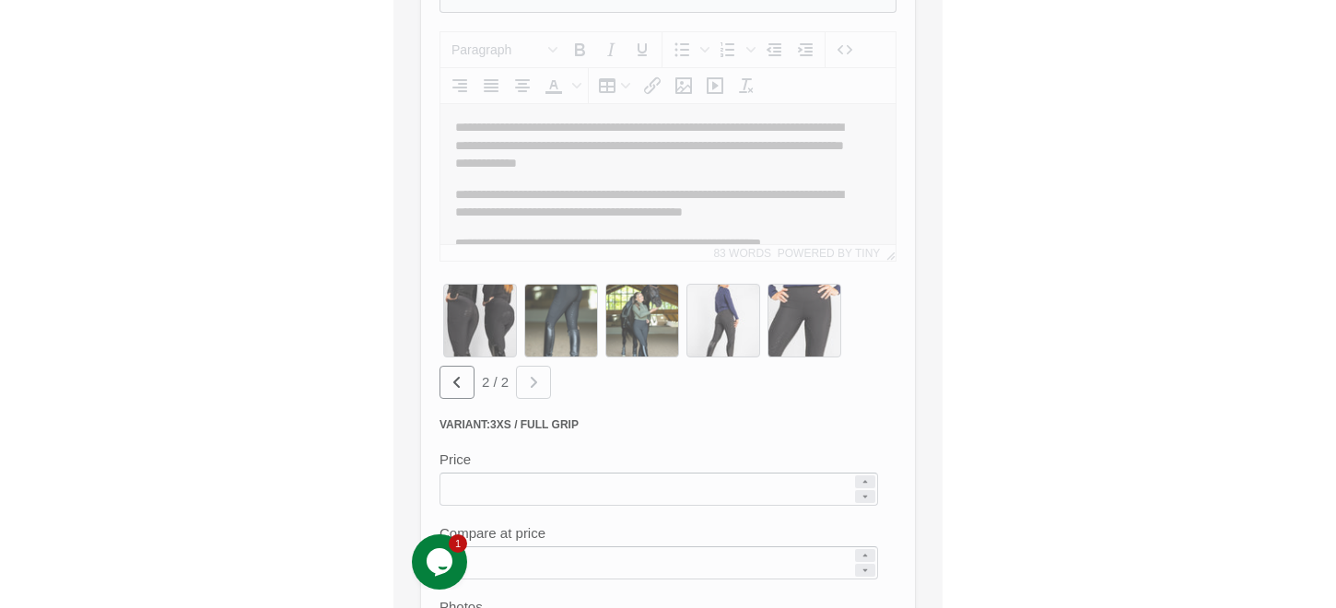
scroll to position [715, 0]
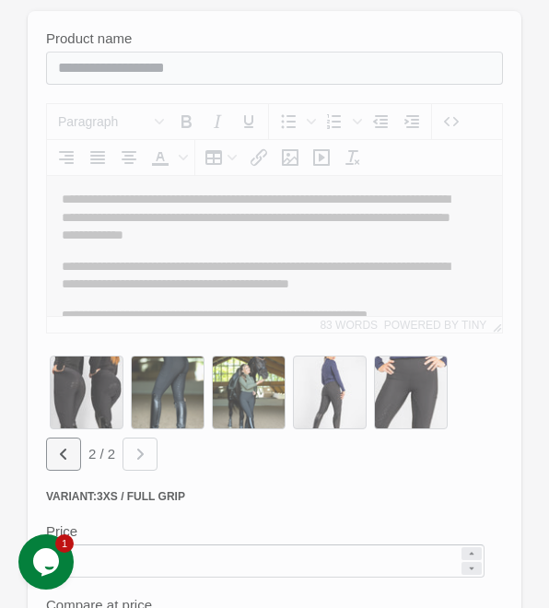
click at [72, 455] on icon "button" at bounding box center [63, 454] width 18 height 18
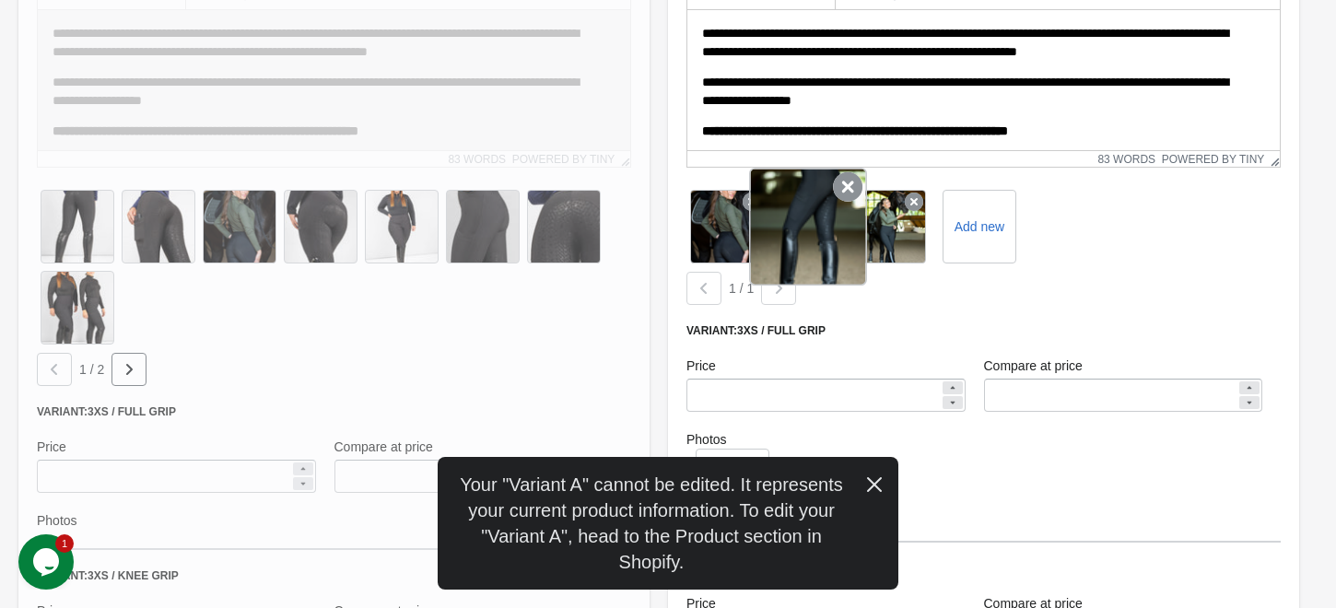
scroll to position [855, 0]
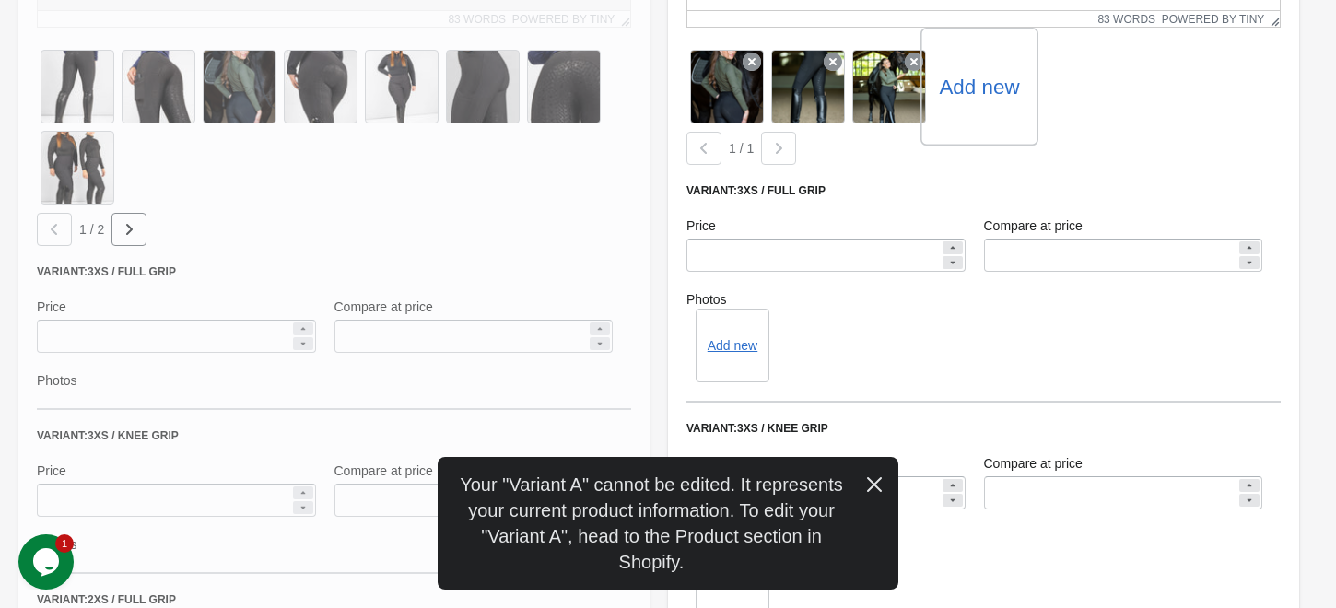
click at [992, 73] on label "Add new" at bounding box center [979, 86] width 80 height 29
click at [0, 0] on input "Add new" at bounding box center [0, 0] width 0 height 0
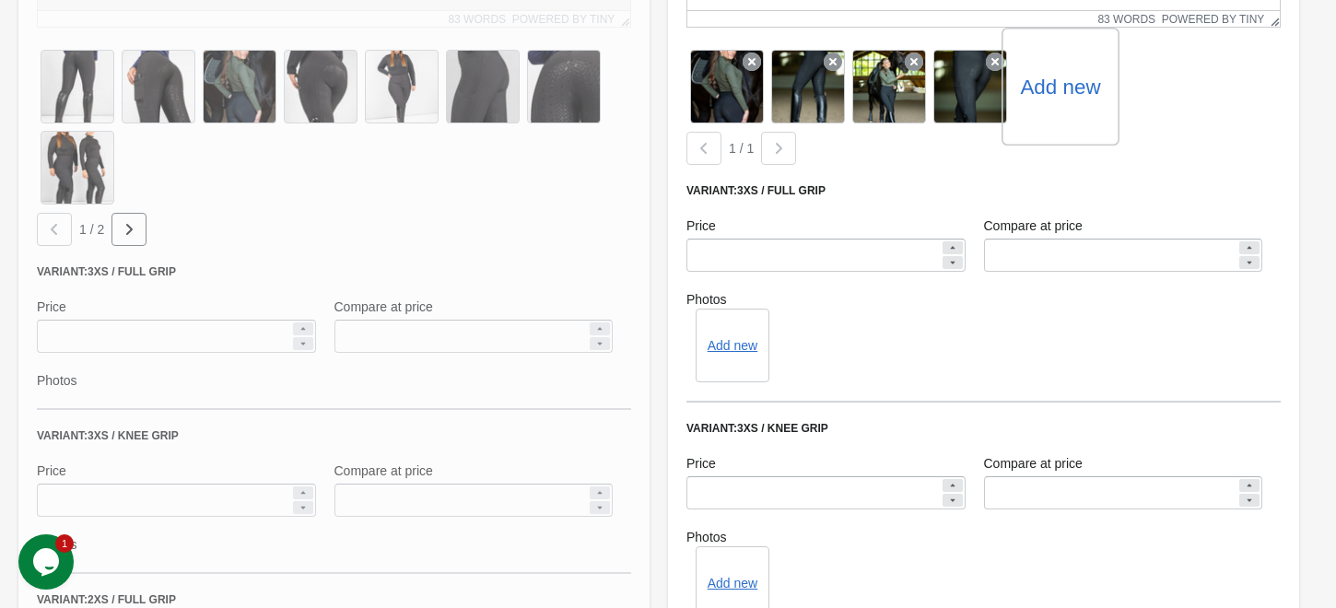
scroll to position [736, 0]
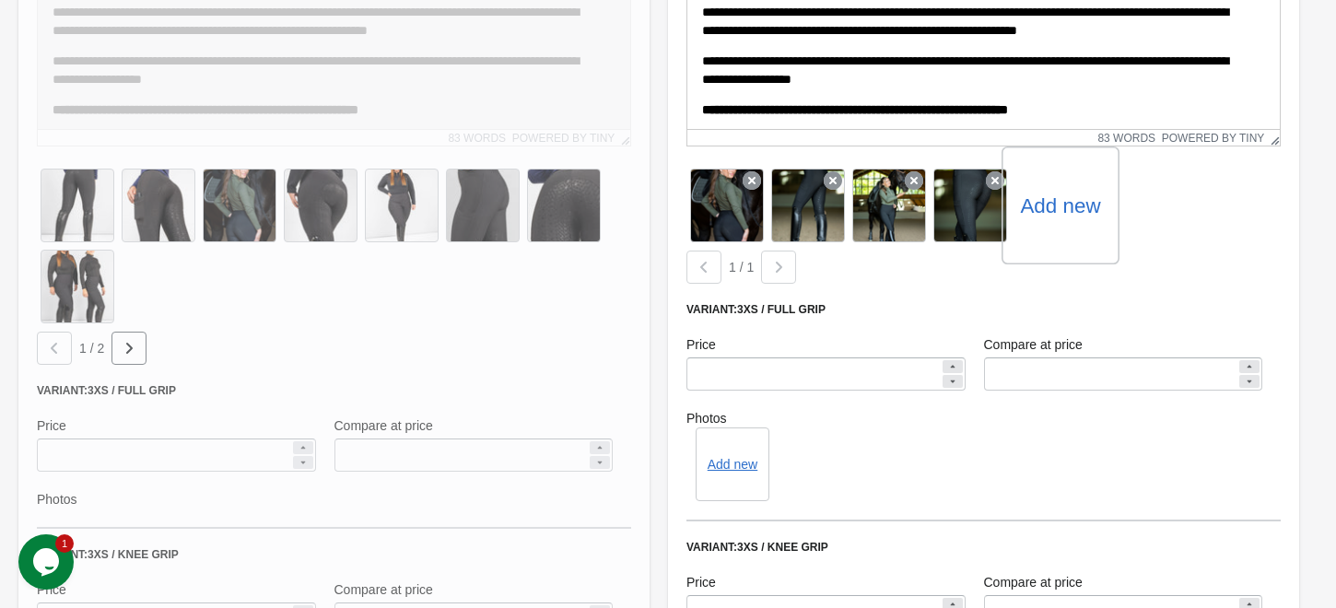
click at [1070, 210] on label "Add new" at bounding box center [1060, 205] width 80 height 29
click at [0, 0] on input "Add new" at bounding box center [0, 0] width 0 height 0
click at [1046, 192] on label "Add new" at bounding box center [1060, 205] width 80 height 29
click at [0, 0] on input "Add new" at bounding box center [0, 0] width 0 height 0
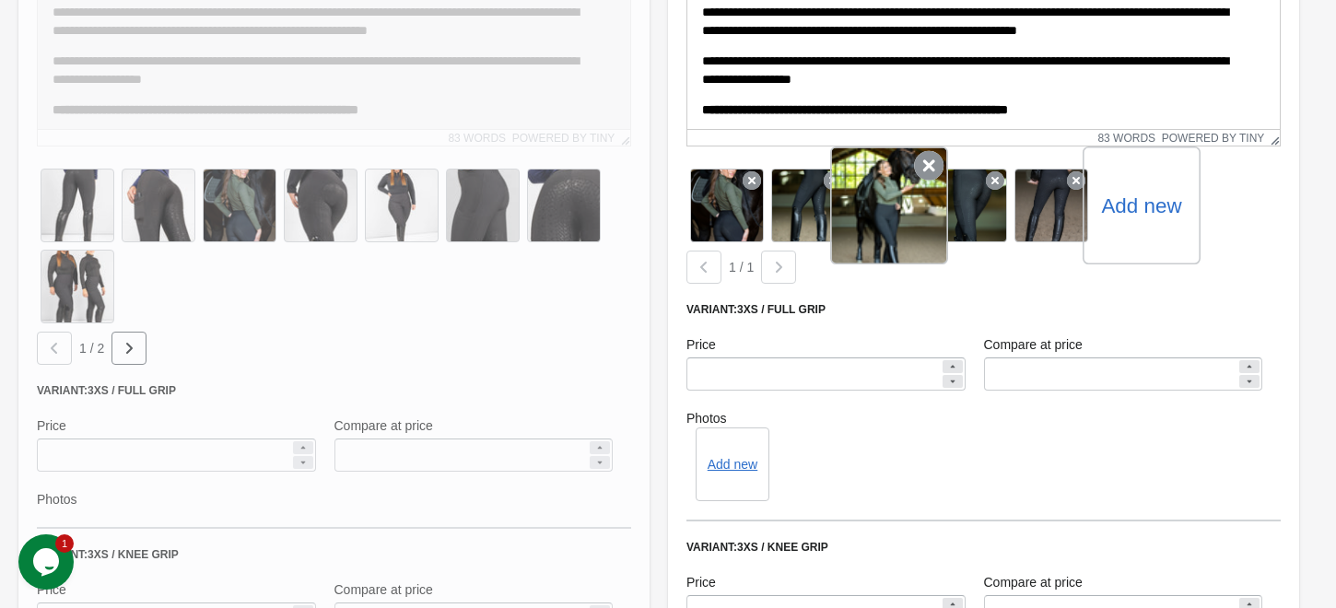
drag, startPoint x: 1032, startPoint y: 229, endPoint x: 833, endPoint y: 207, distance: 200.2
click at [833, 207] on div "Add new" at bounding box center [983, 205] width 594 height 81
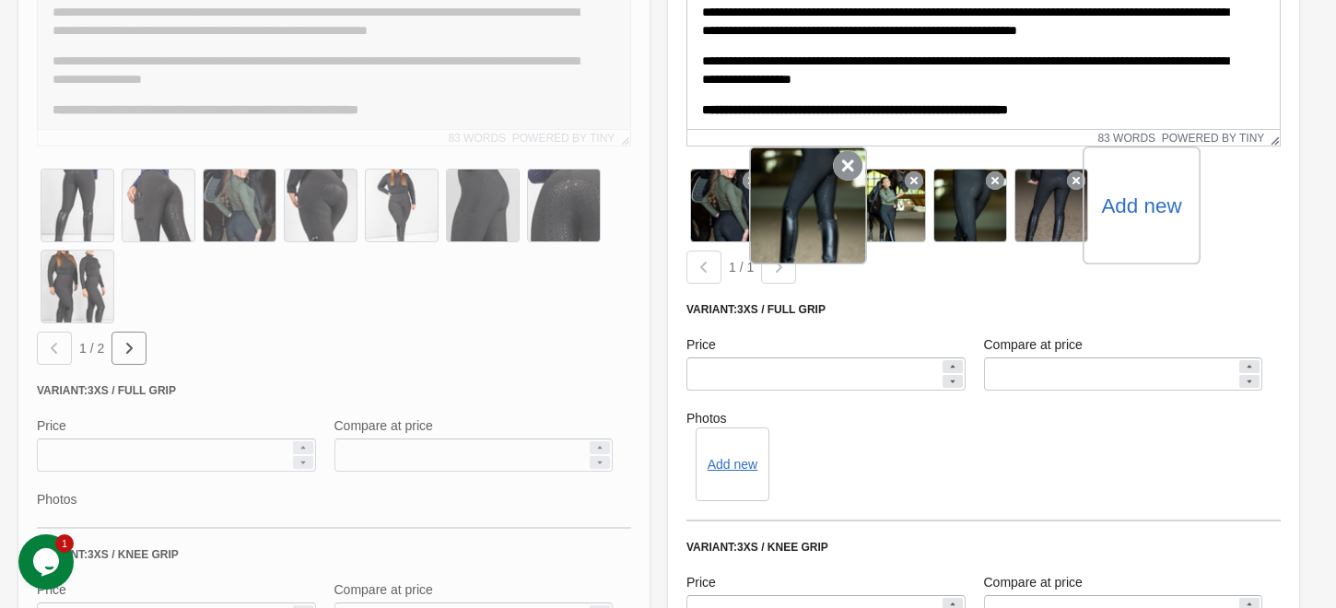
drag, startPoint x: 736, startPoint y: 210, endPoint x: 833, endPoint y: 228, distance: 98.3
click at [833, 228] on div "Add new" at bounding box center [983, 205] width 594 height 81
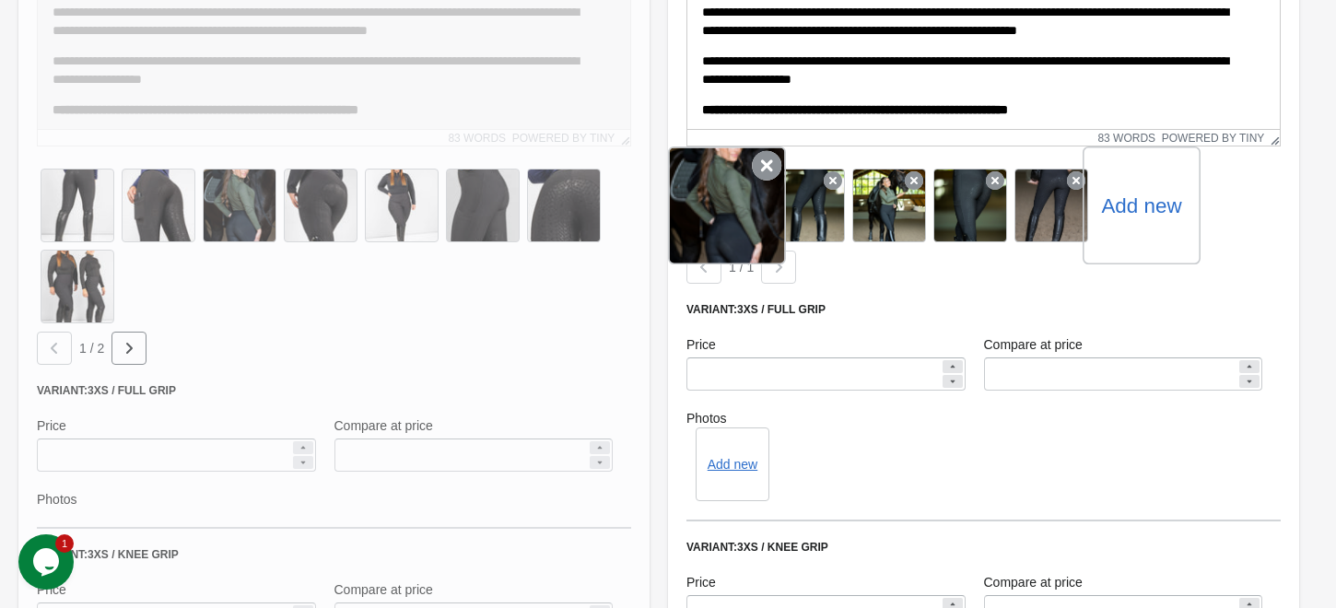
drag, startPoint x: 1060, startPoint y: 216, endPoint x: 730, endPoint y: 190, distance: 331.7
click at [730, 190] on div "Add new" at bounding box center [983, 205] width 594 height 81
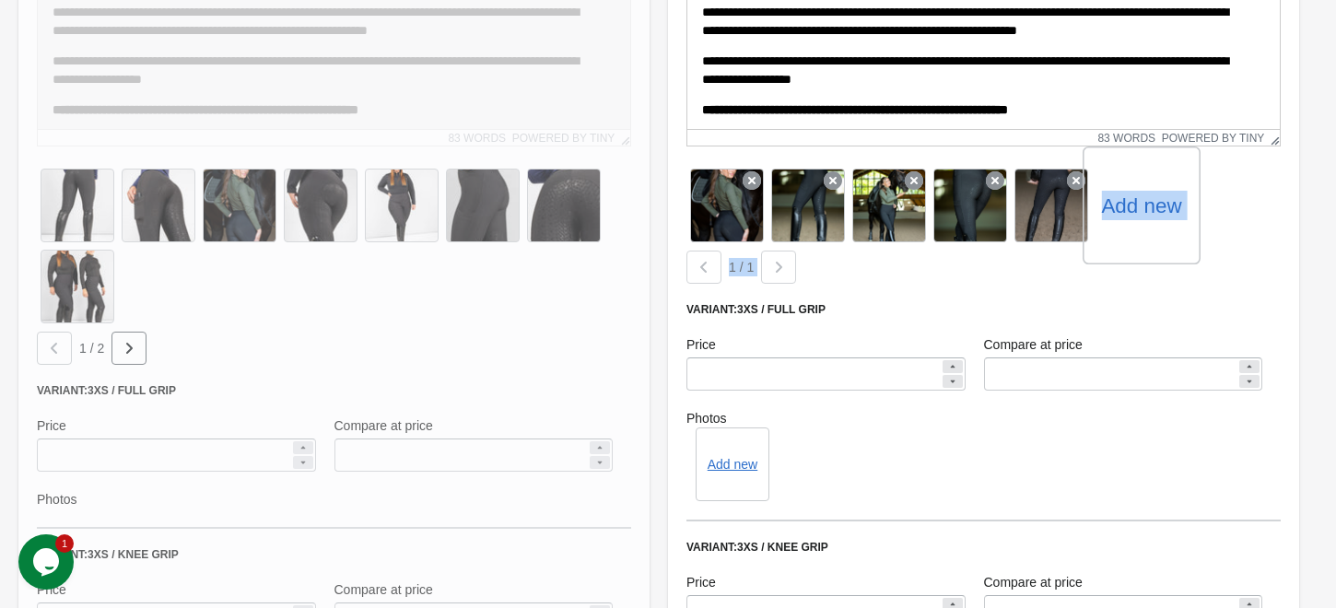
drag, startPoint x: 1055, startPoint y: 205, endPoint x: 933, endPoint y: 259, distance: 132.8
click at [933, 259] on div "Add new 1 / 1" at bounding box center [983, 224] width 594 height 119
click at [934, 260] on div "1 / 1" at bounding box center [980, 263] width 602 height 41
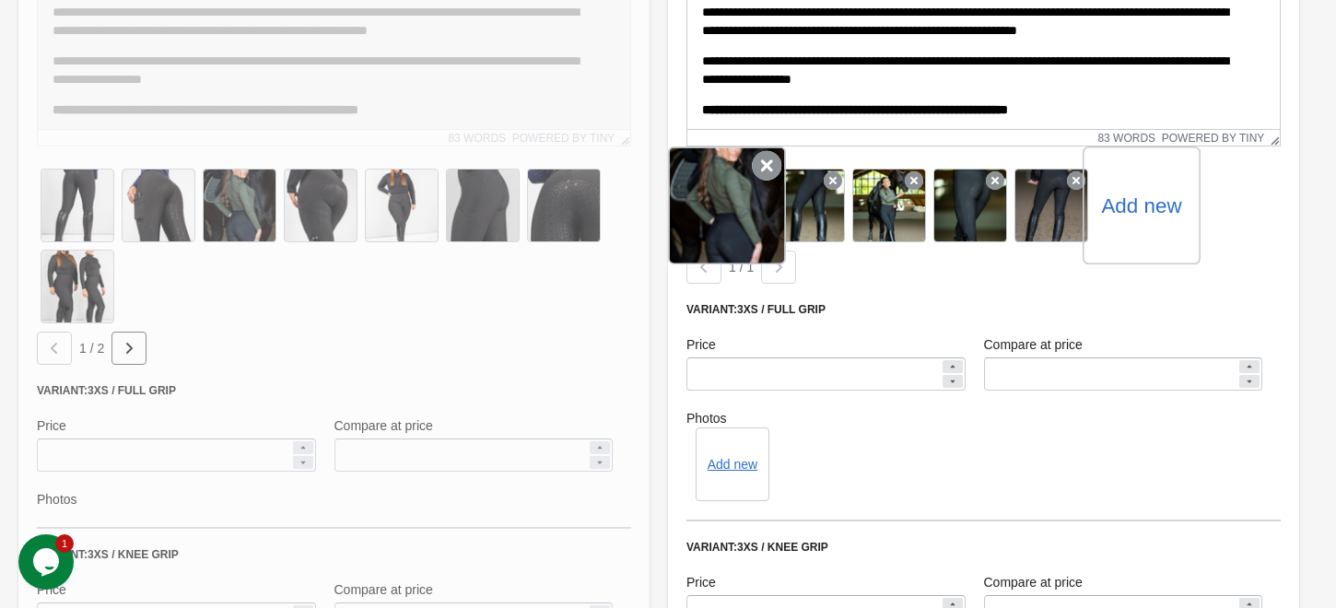
click at [728, 217] on div at bounding box center [727, 205] width 118 height 118
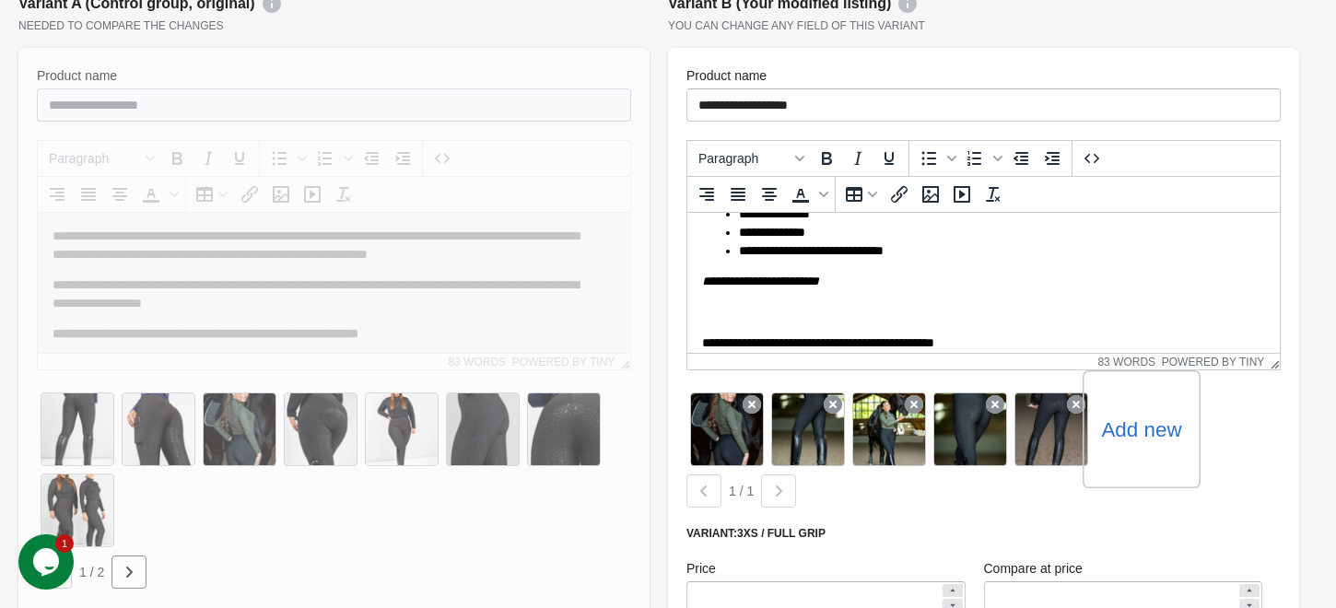
scroll to position [516, 0]
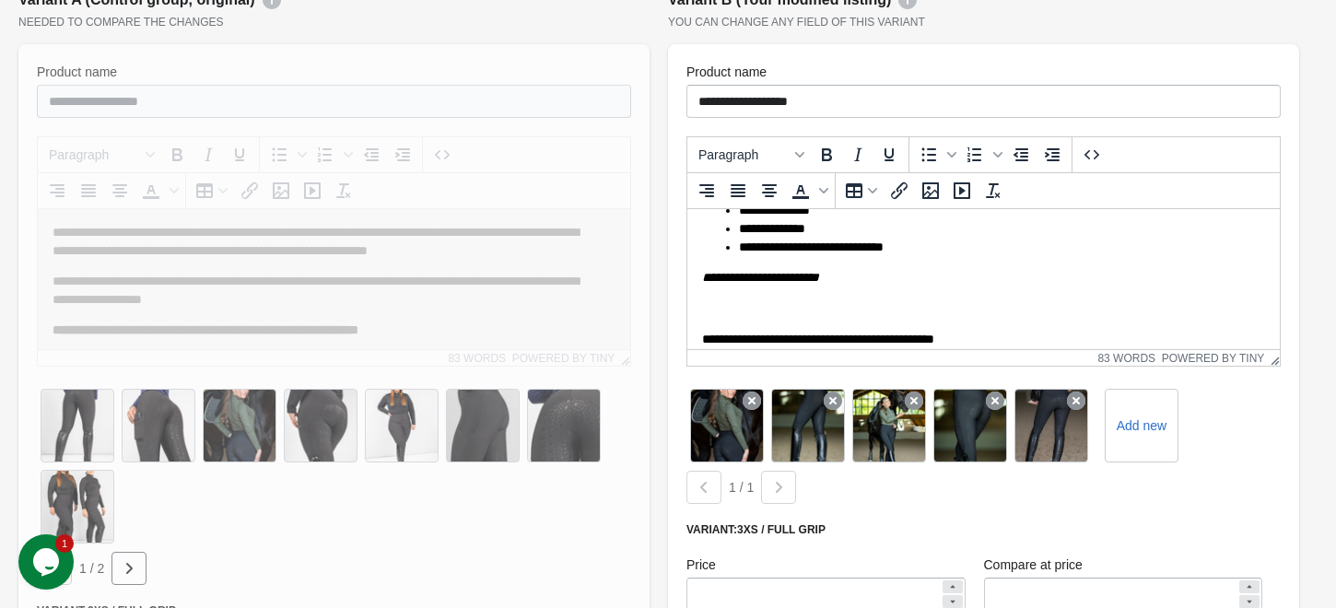
drag, startPoint x: 749, startPoint y: 433, endPoint x: 683, endPoint y: 435, distance: 66.3
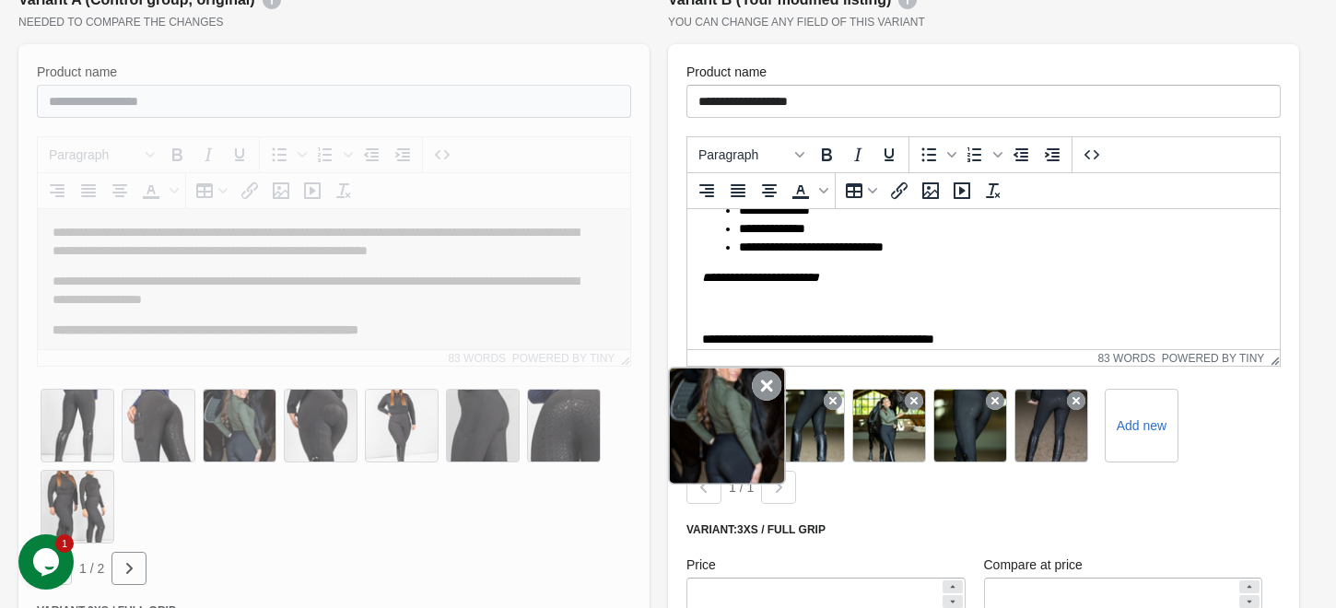
click at [701, 435] on div at bounding box center [727, 426] width 118 height 118
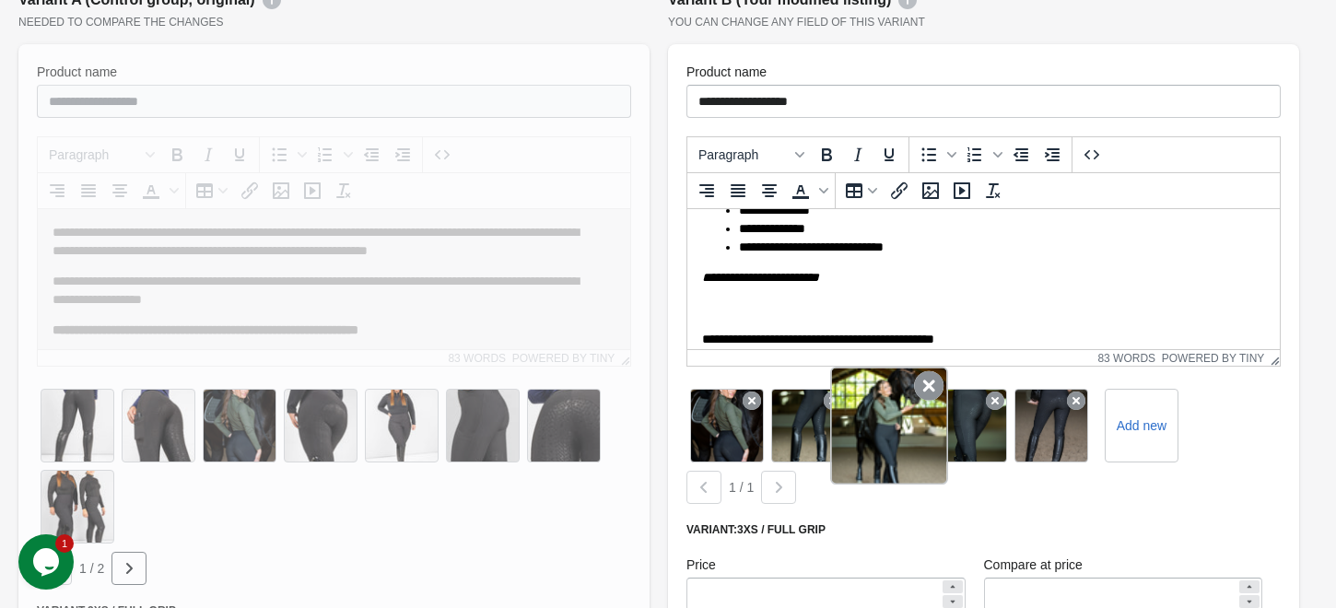
drag, startPoint x: 701, startPoint y: 435, endPoint x: 878, endPoint y: 442, distance: 177.0
click at [878, 442] on div "Add new" at bounding box center [983, 425] width 594 height 81
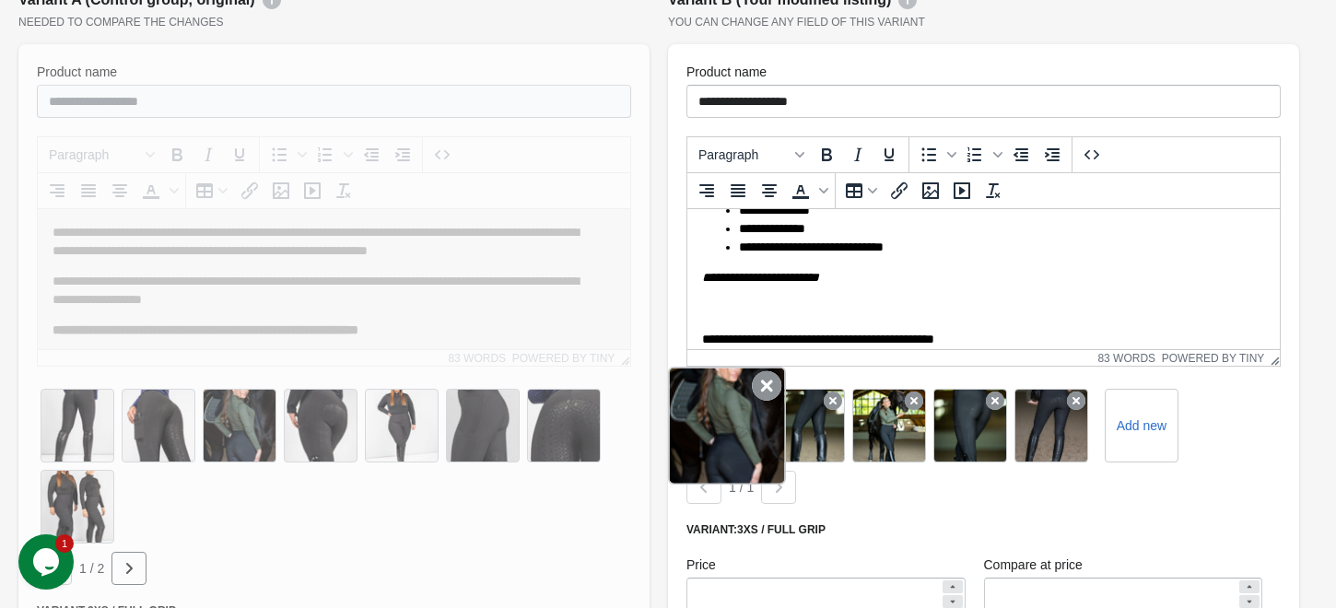
click at [747, 418] on div at bounding box center [727, 426] width 118 height 118
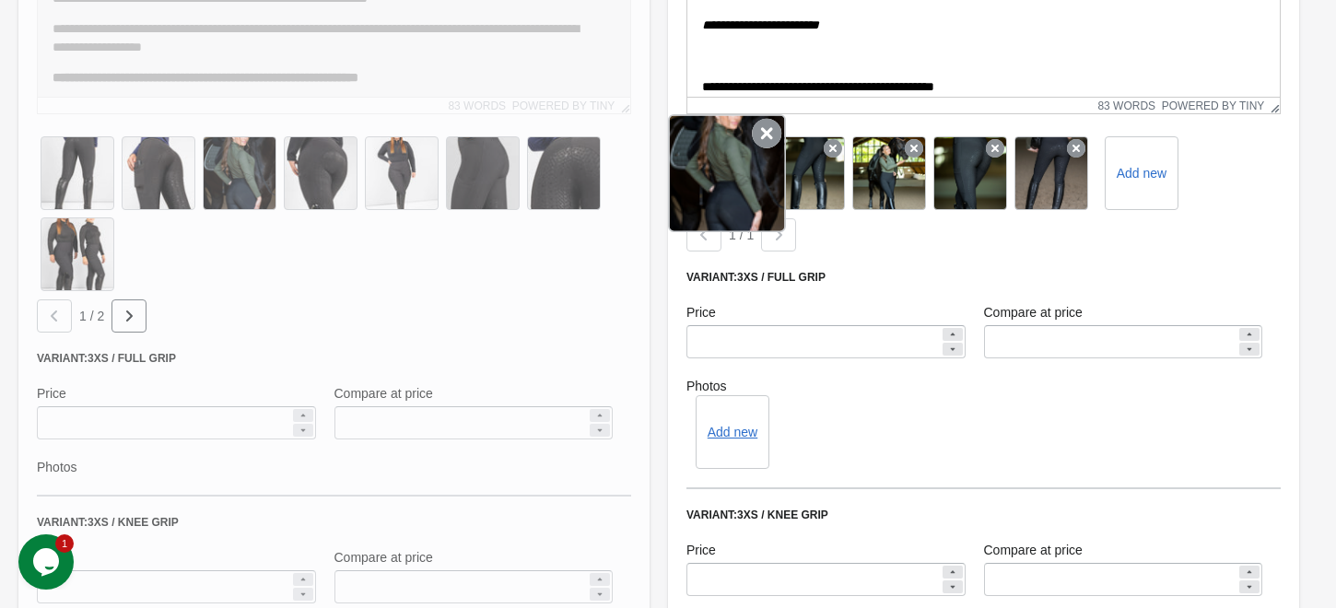
scroll to position [772, 0]
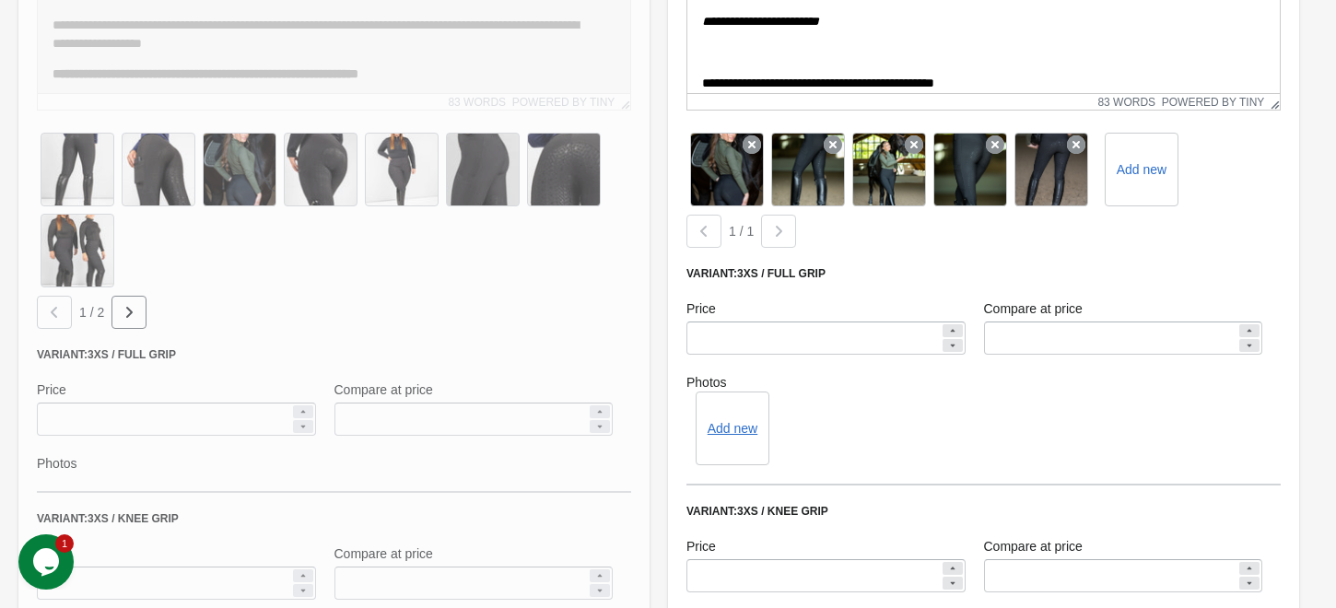
click at [900, 275] on div "Variant: 3XS / Full grip" at bounding box center [983, 273] width 594 height 15
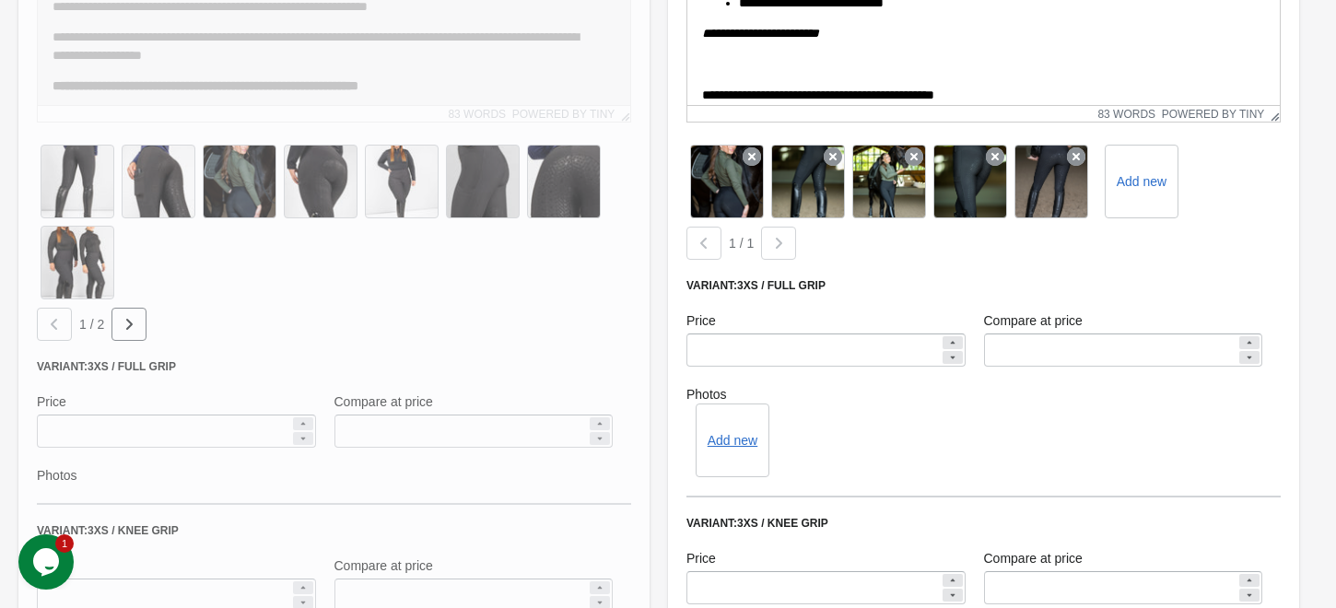
scroll to position [759, 0]
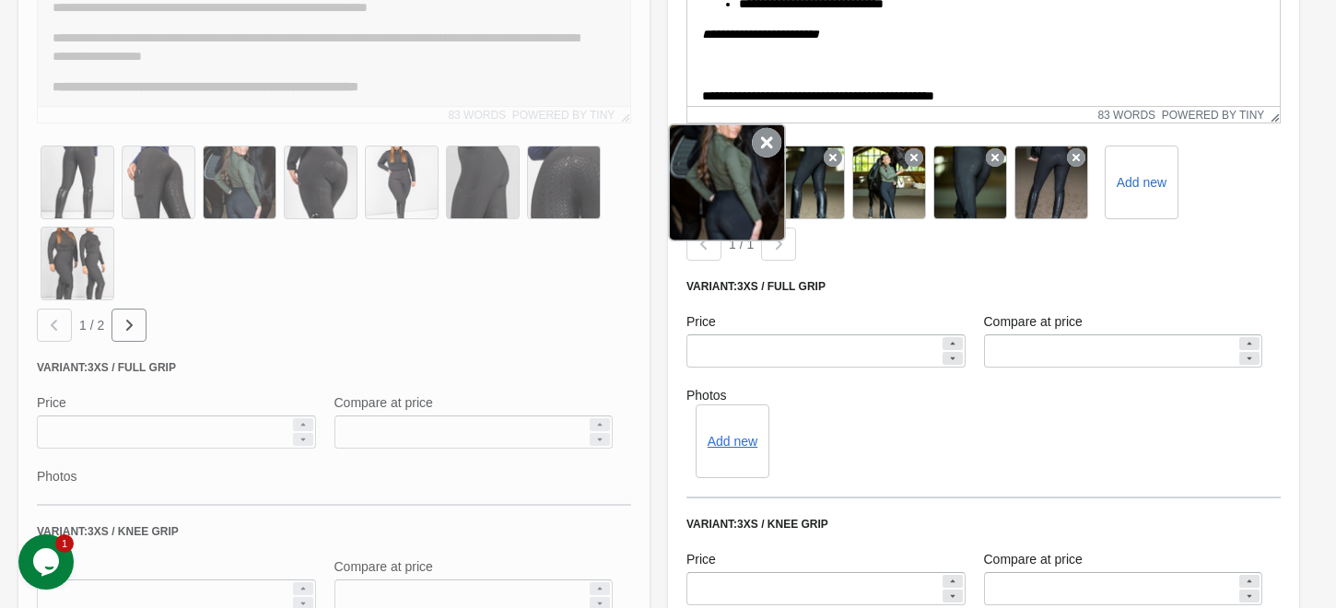
click at [759, 148] on icon at bounding box center [766, 142] width 29 height 29
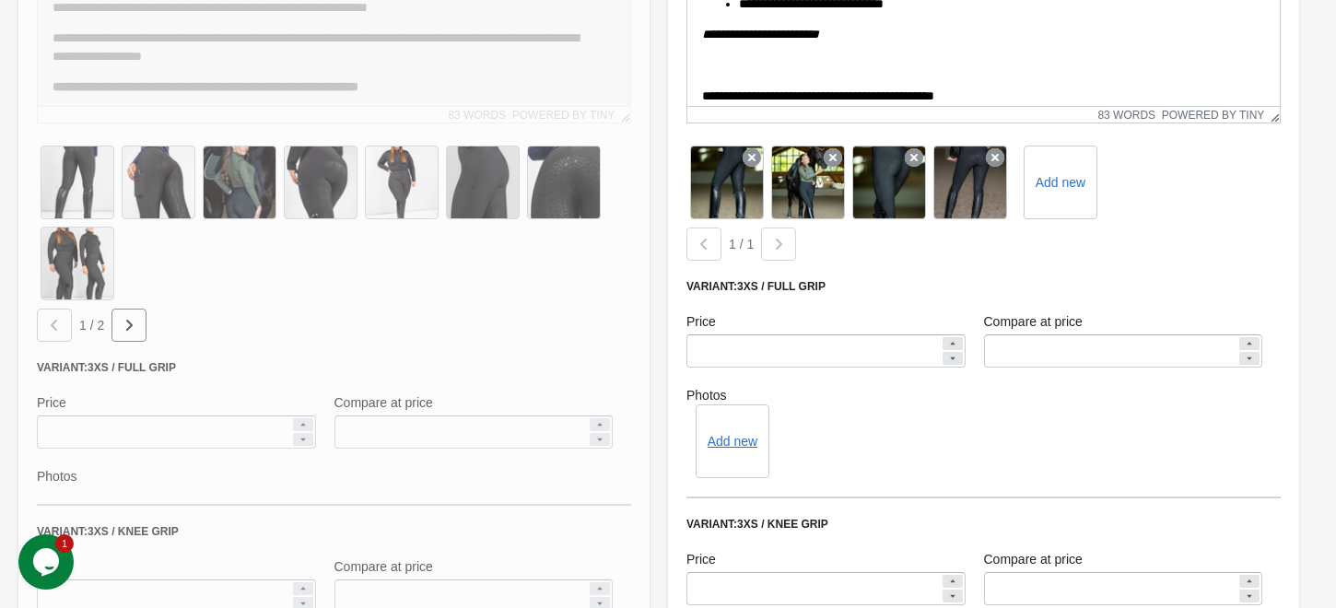
click at [759, 148] on icon at bounding box center [751, 157] width 18 height 18
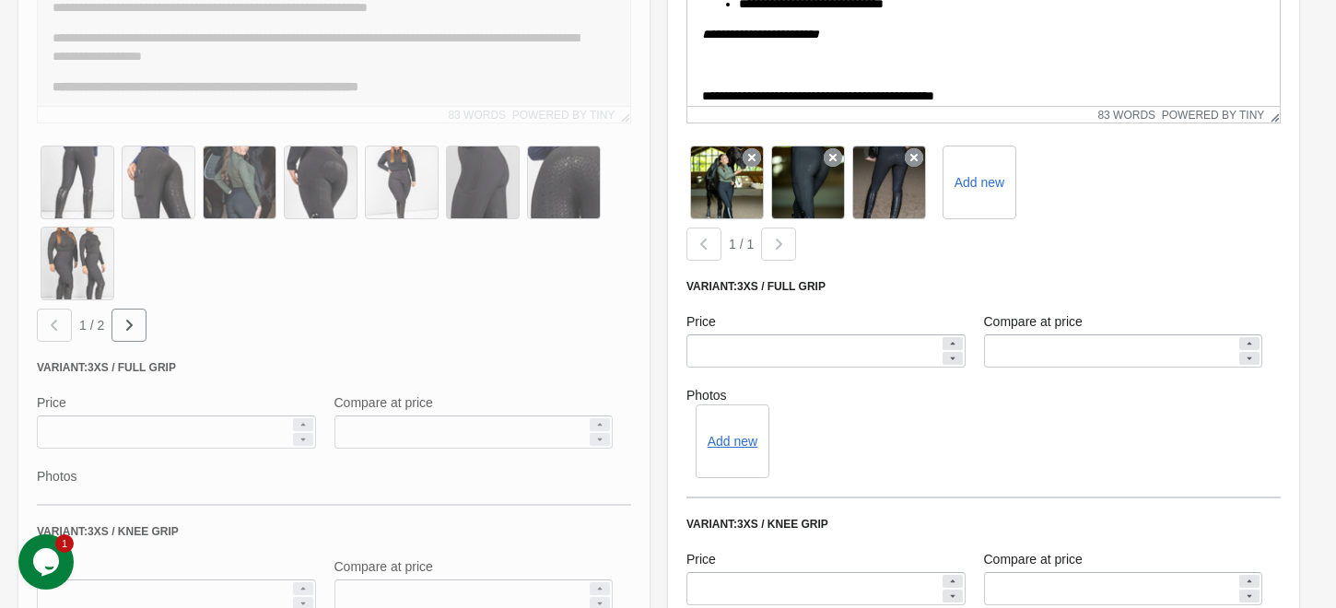
click at [759, 148] on icon at bounding box center [751, 157] width 18 height 18
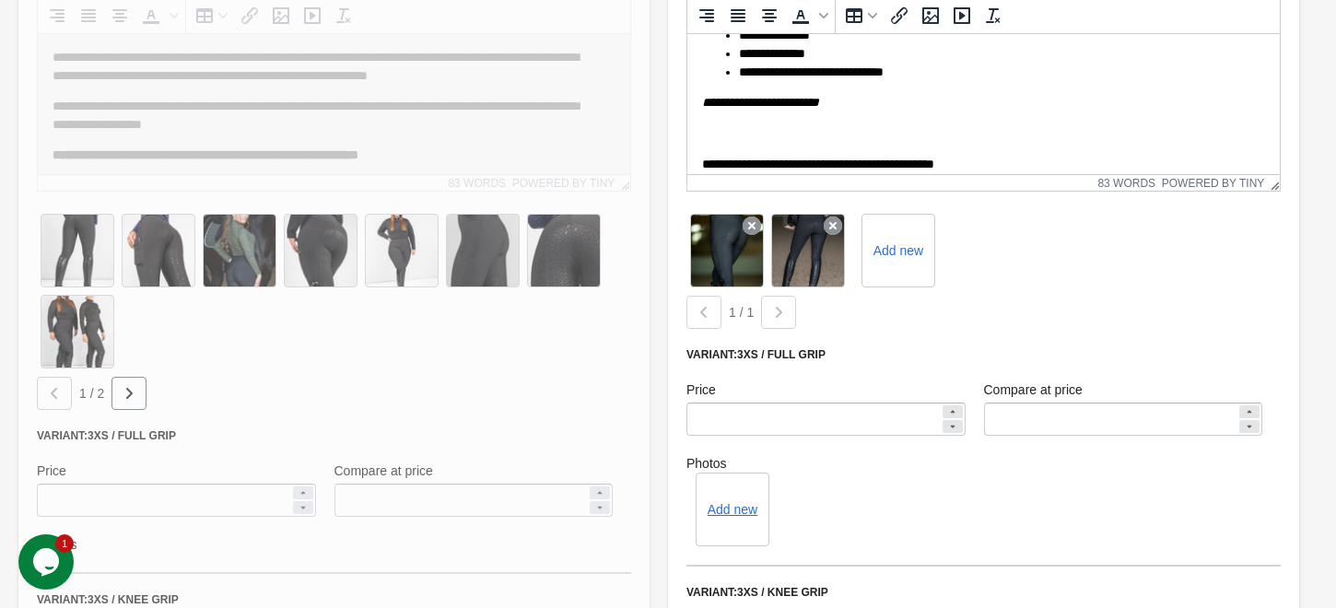
scroll to position [690, 0]
click at [911, 346] on div "**********" at bounding box center [983, 491] width 631 height 1243
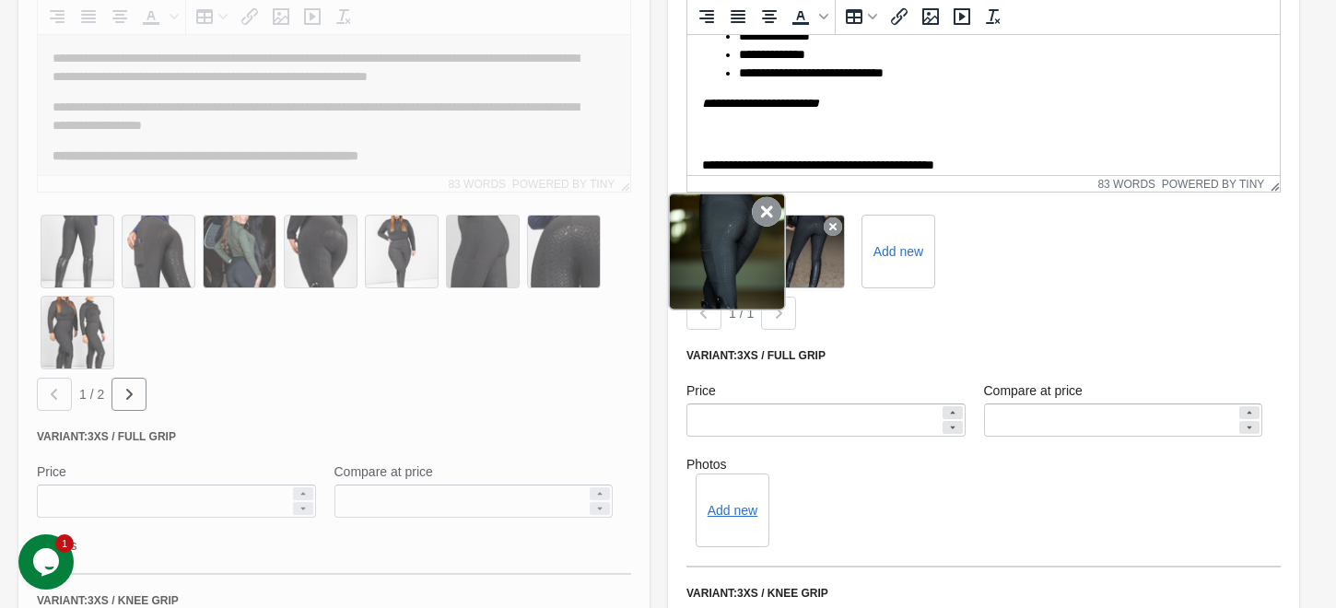
click at [765, 212] on icon at bounding box center [766, 211] width 29 height 29
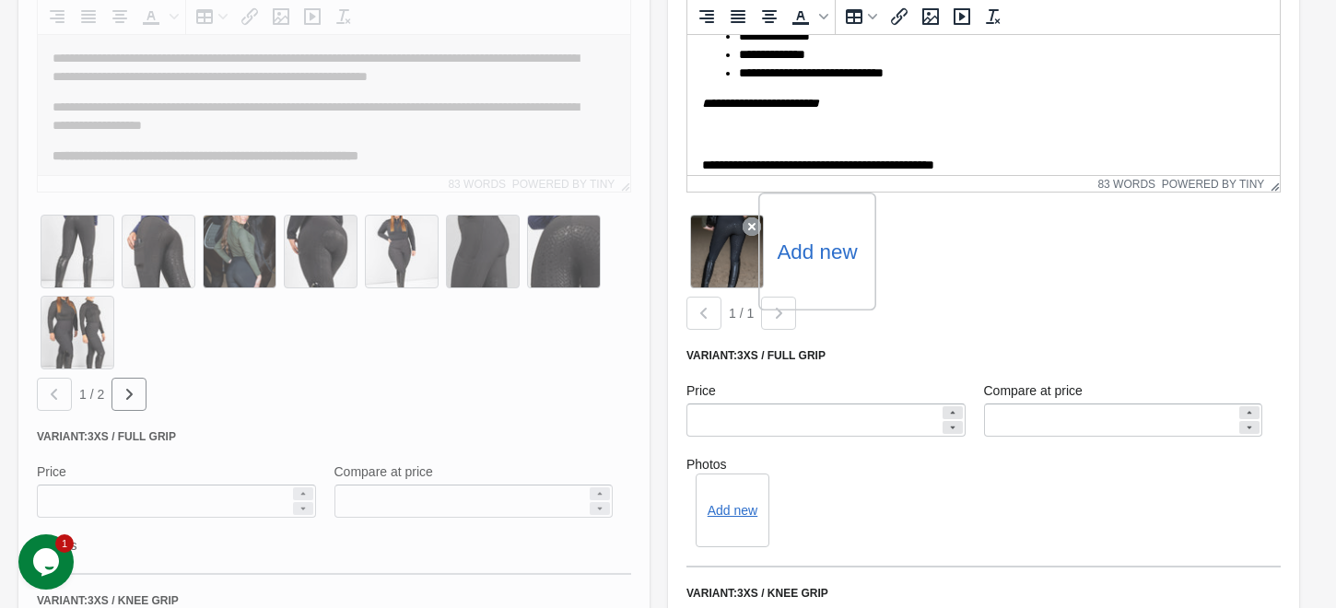
click at [812, 254] on label "Add new" at bounding box center [817, 251] width 80 height 29
click at [0, 0] on input "Add new" at bounding box center [0, 0] width 0 height 0
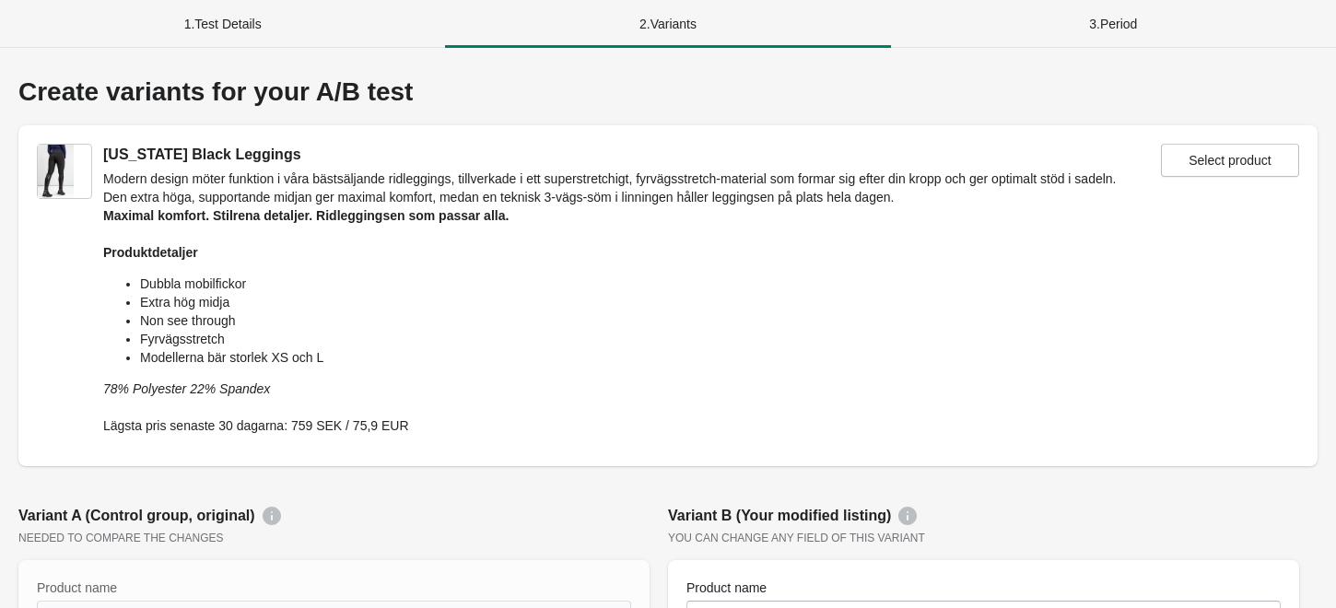
scroll to position [690, 0]
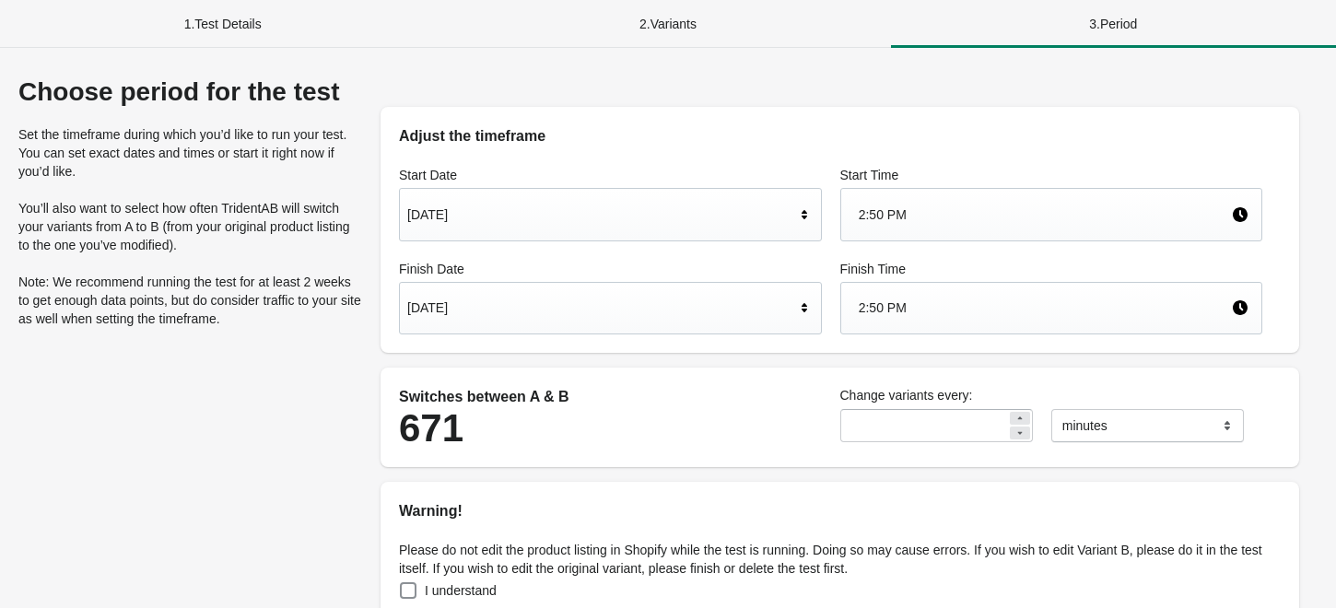
scroll to position [208, 0]
